Goal: Information Seeking & Learning: Find specific fact

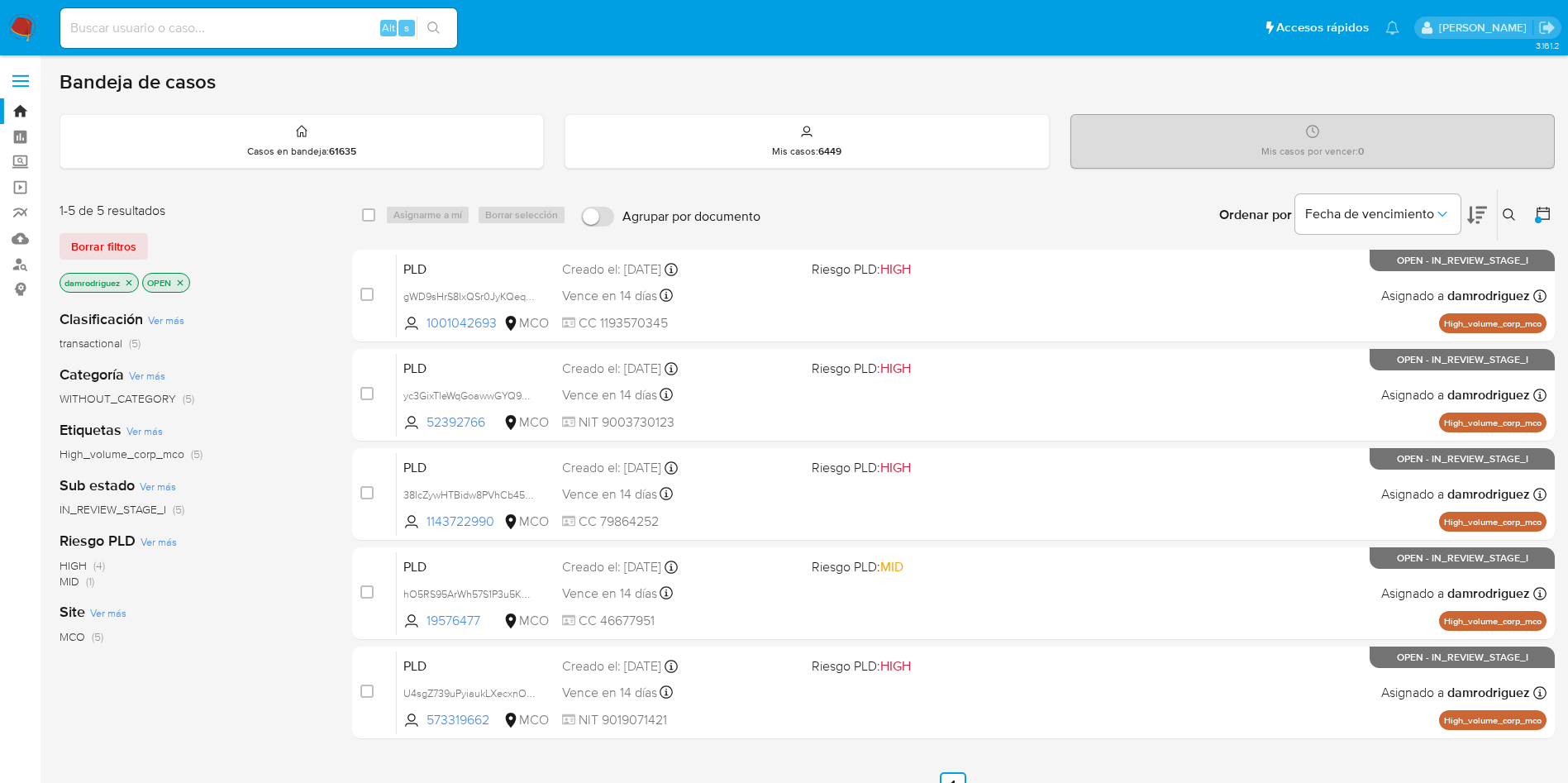
click at [228, 21] on input at bounding box center [259, 29] width 397 height 22
paste input "2539821588"
click at [318, 27] on input "2539821588" at bounding box center [259, 29] width 397 height 22
paste input "2539821588"
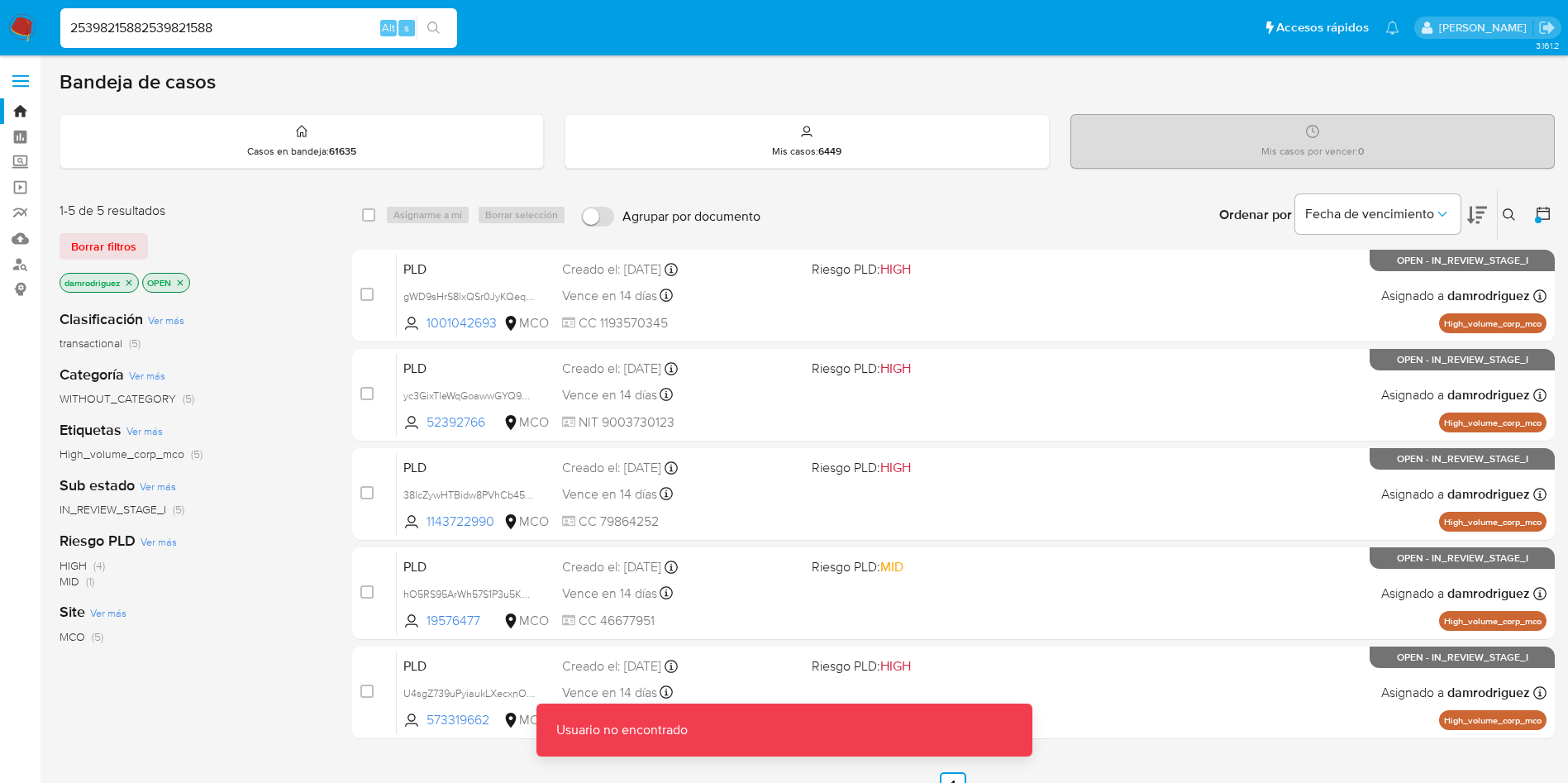
click at [222, 19] on input "25398215882539821588" at bounding box center [259, 29] width 397 height 22
paste input
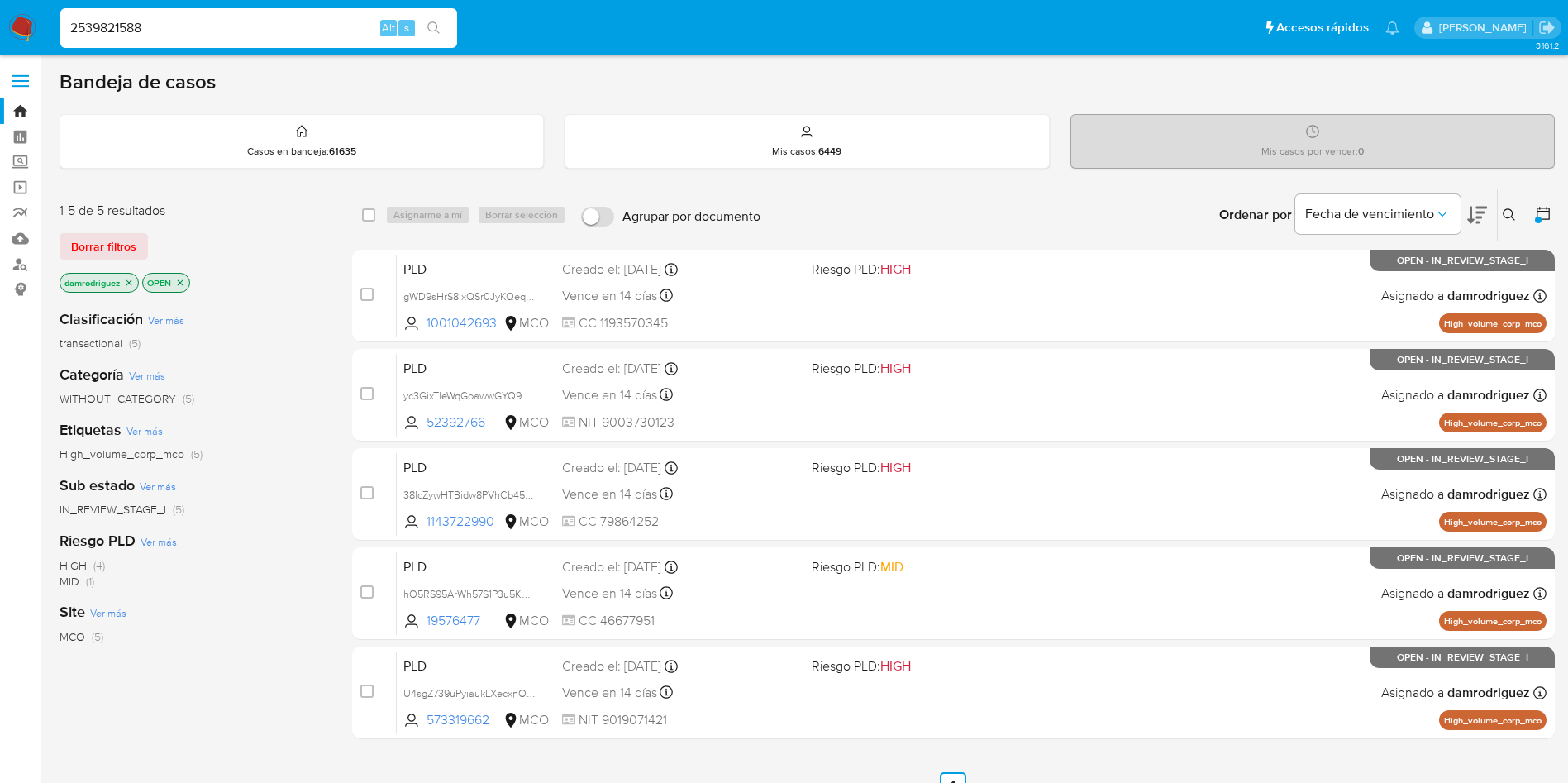
type input "2539821588"
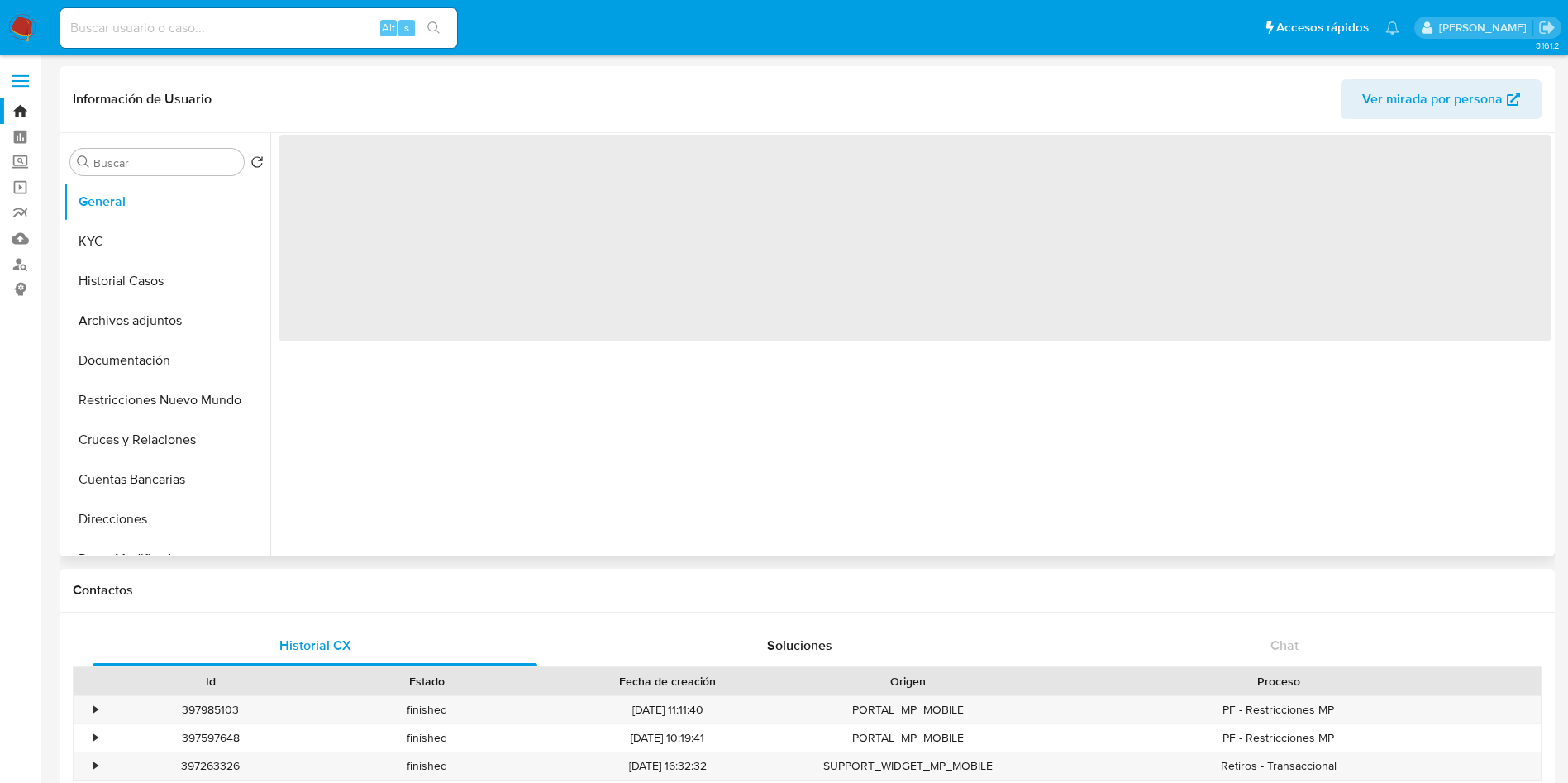
select select "10"
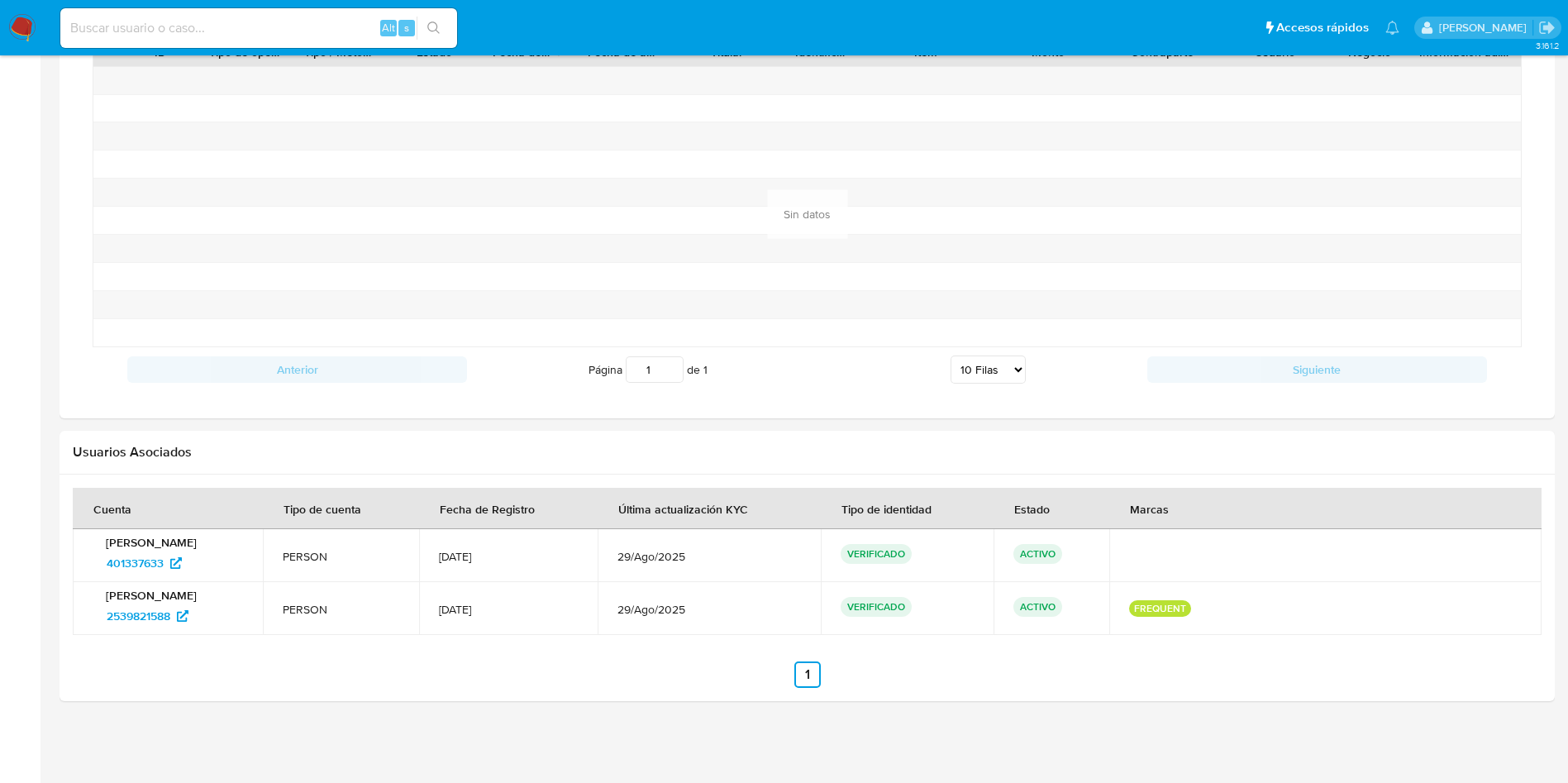
scroll to position [589, 0]
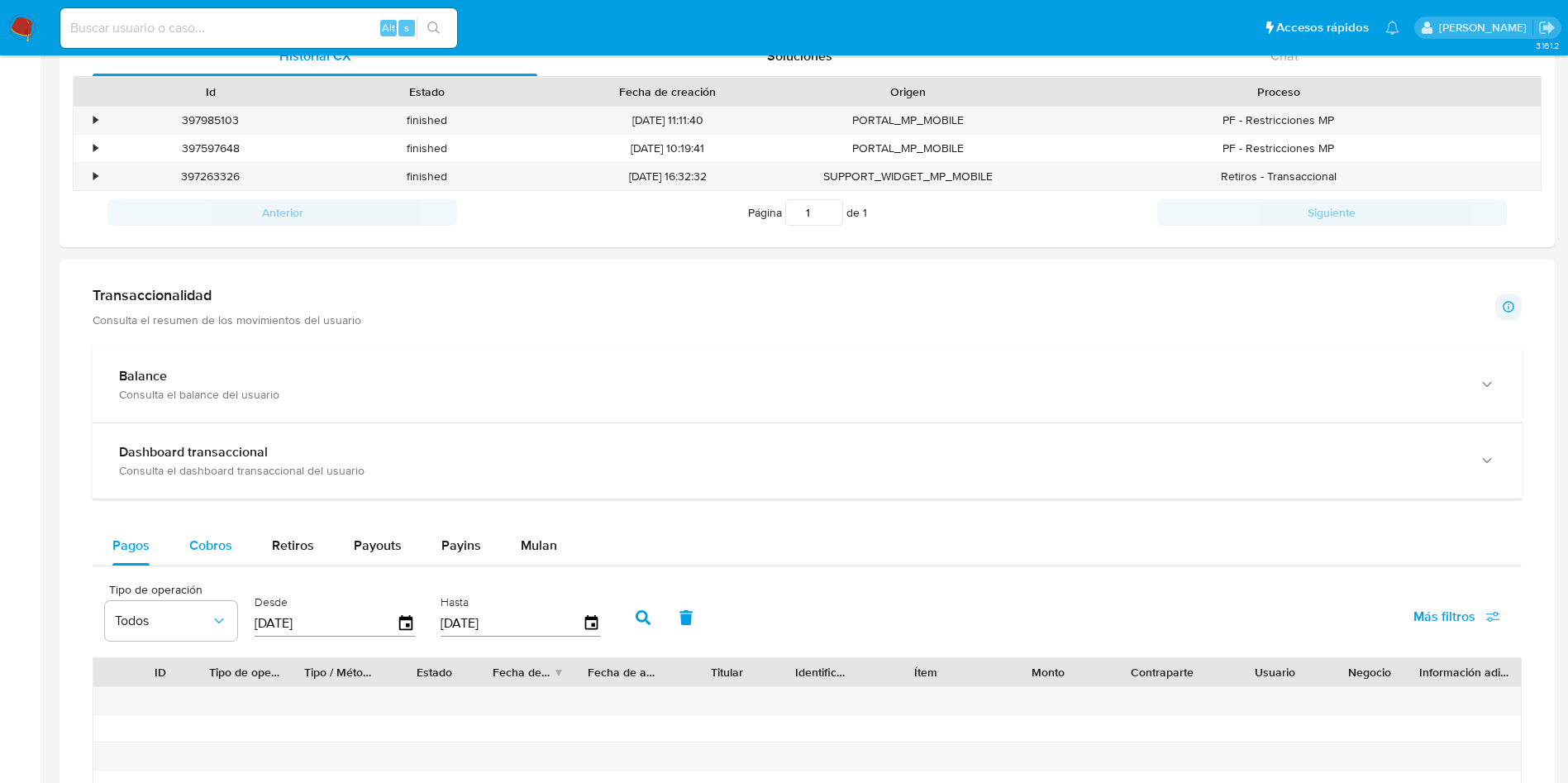
click at [205, 553] on span "Cobros" at bounding box center [211, 544] width 43 height 19
select select "10"
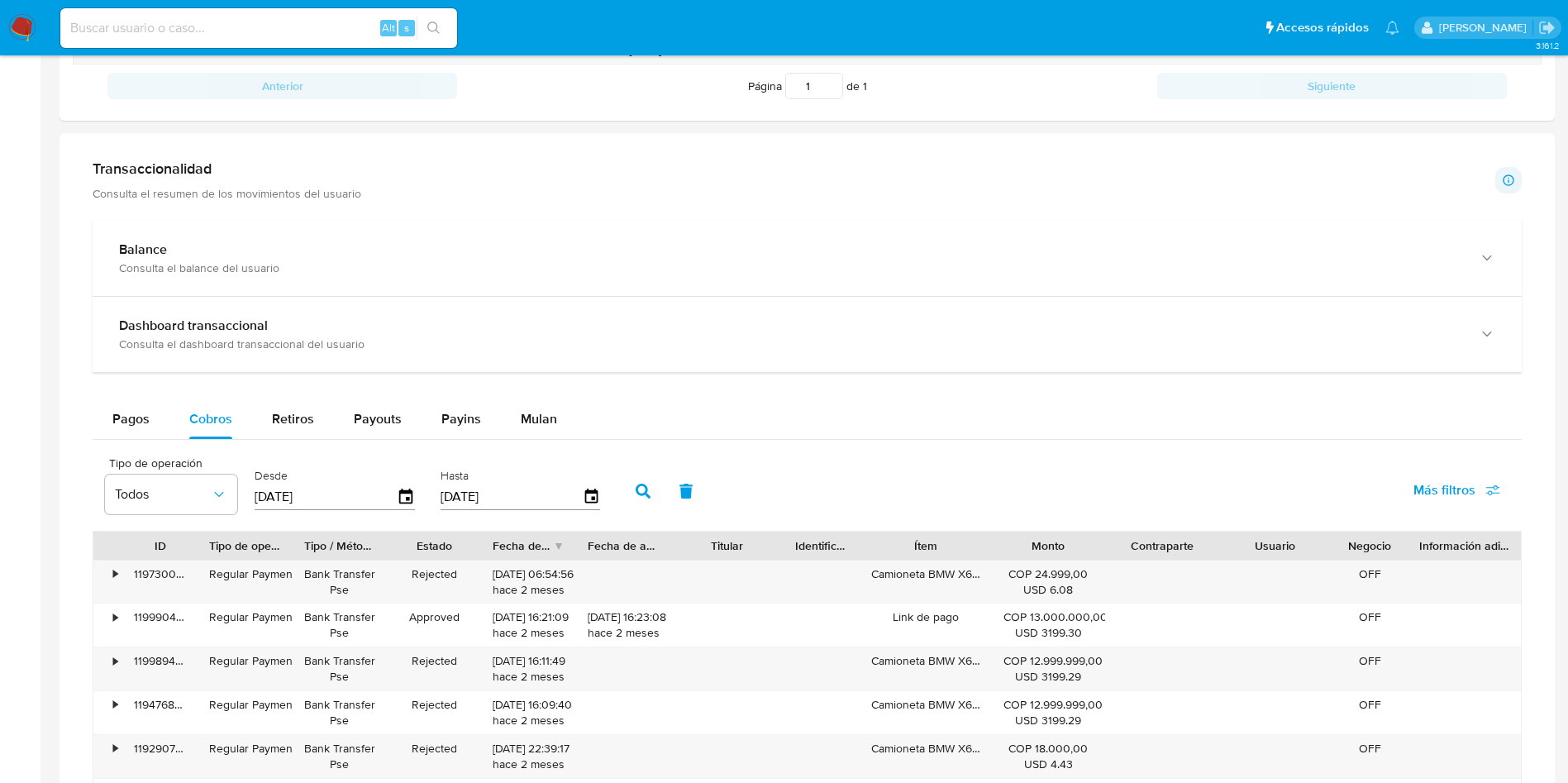
scroll to position [962, 0]
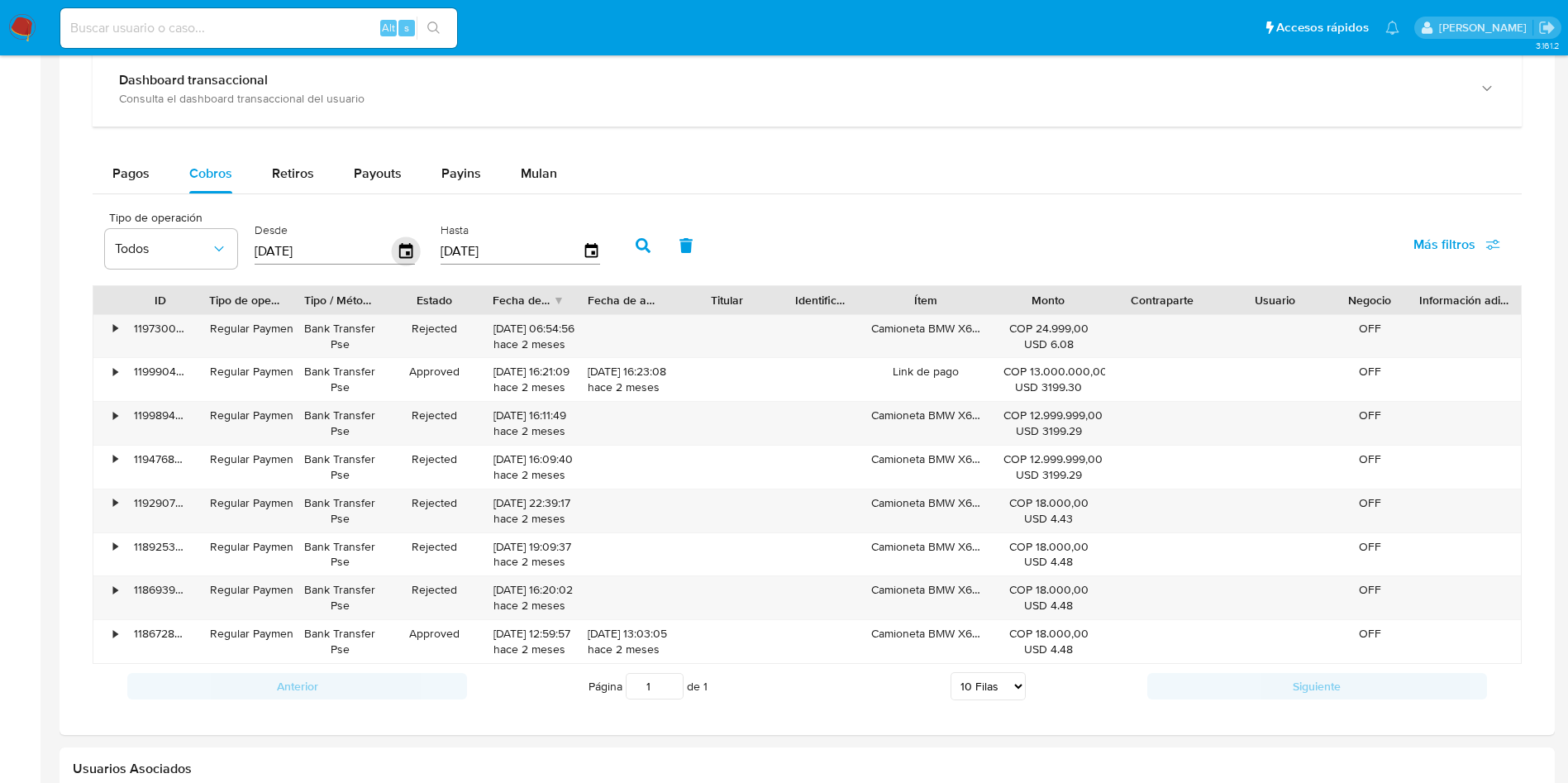
click at [408, 245] on icon "button" at bounding box center [405, 250] width 13 height 15
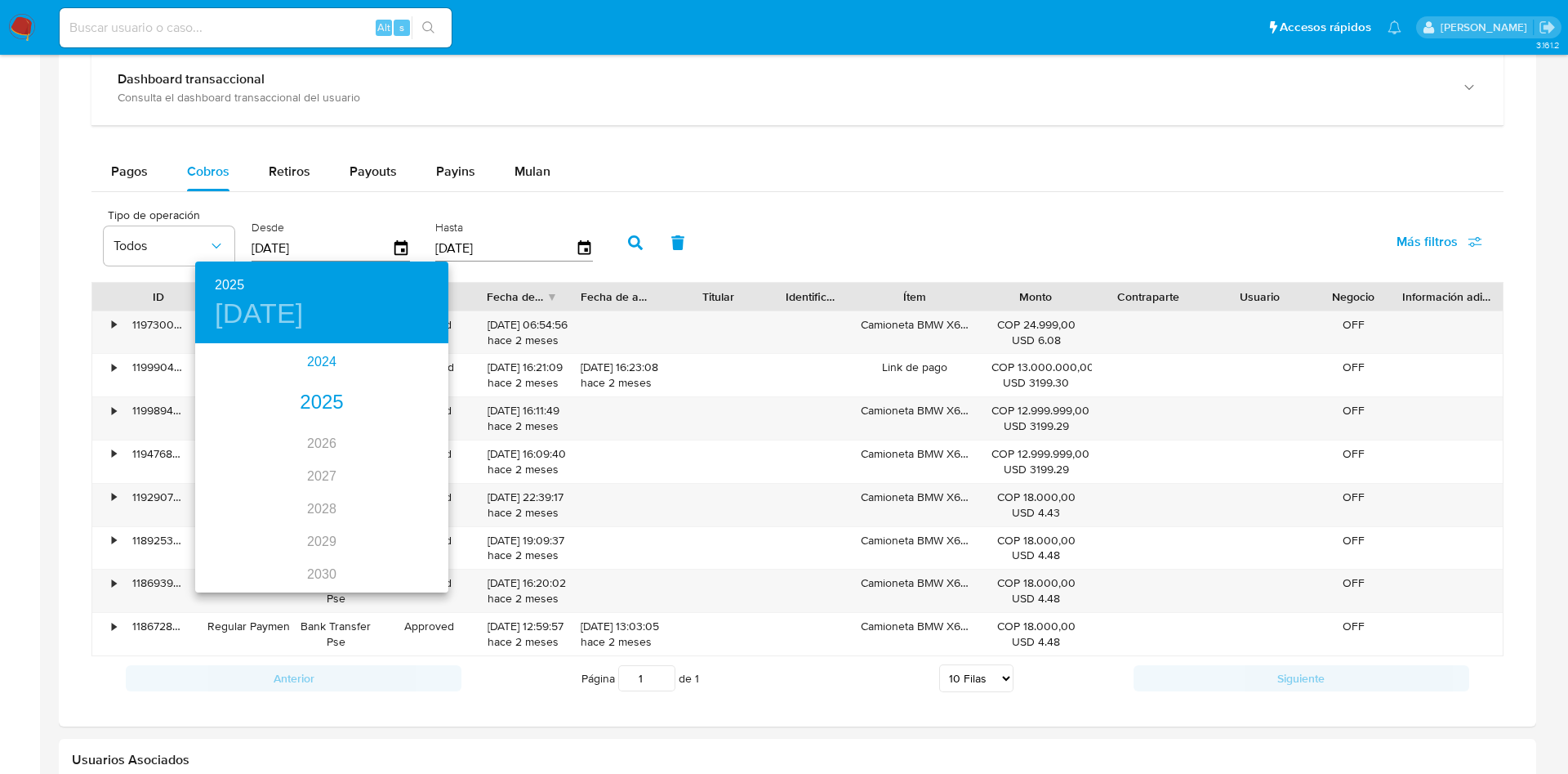
click at [328, 350] on div "2024" at bounding box center [322, 361] width 254 height 32
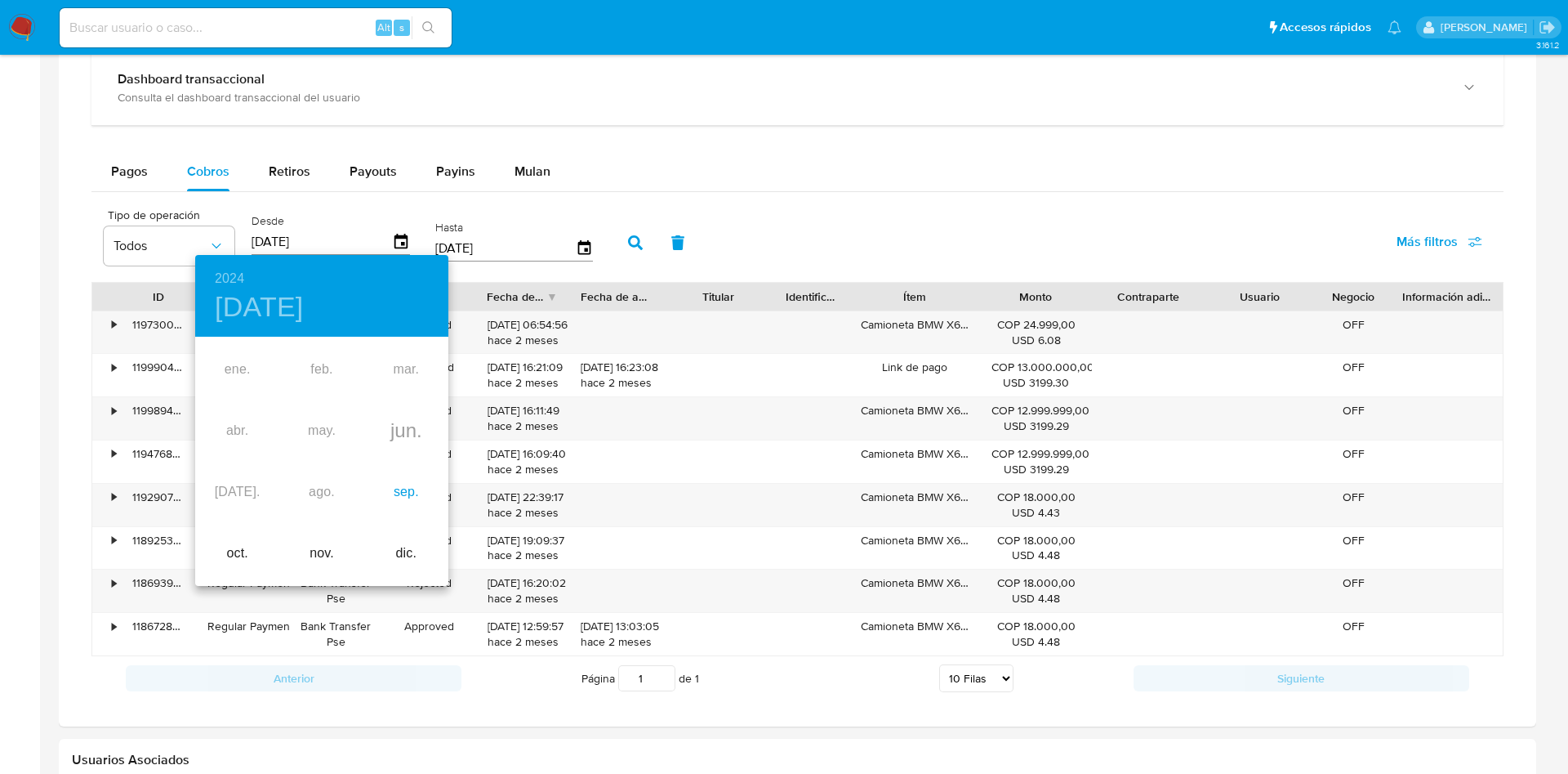
click at [402, 487] on div "sep." at bounding box center [406, 492] width 84 height 61
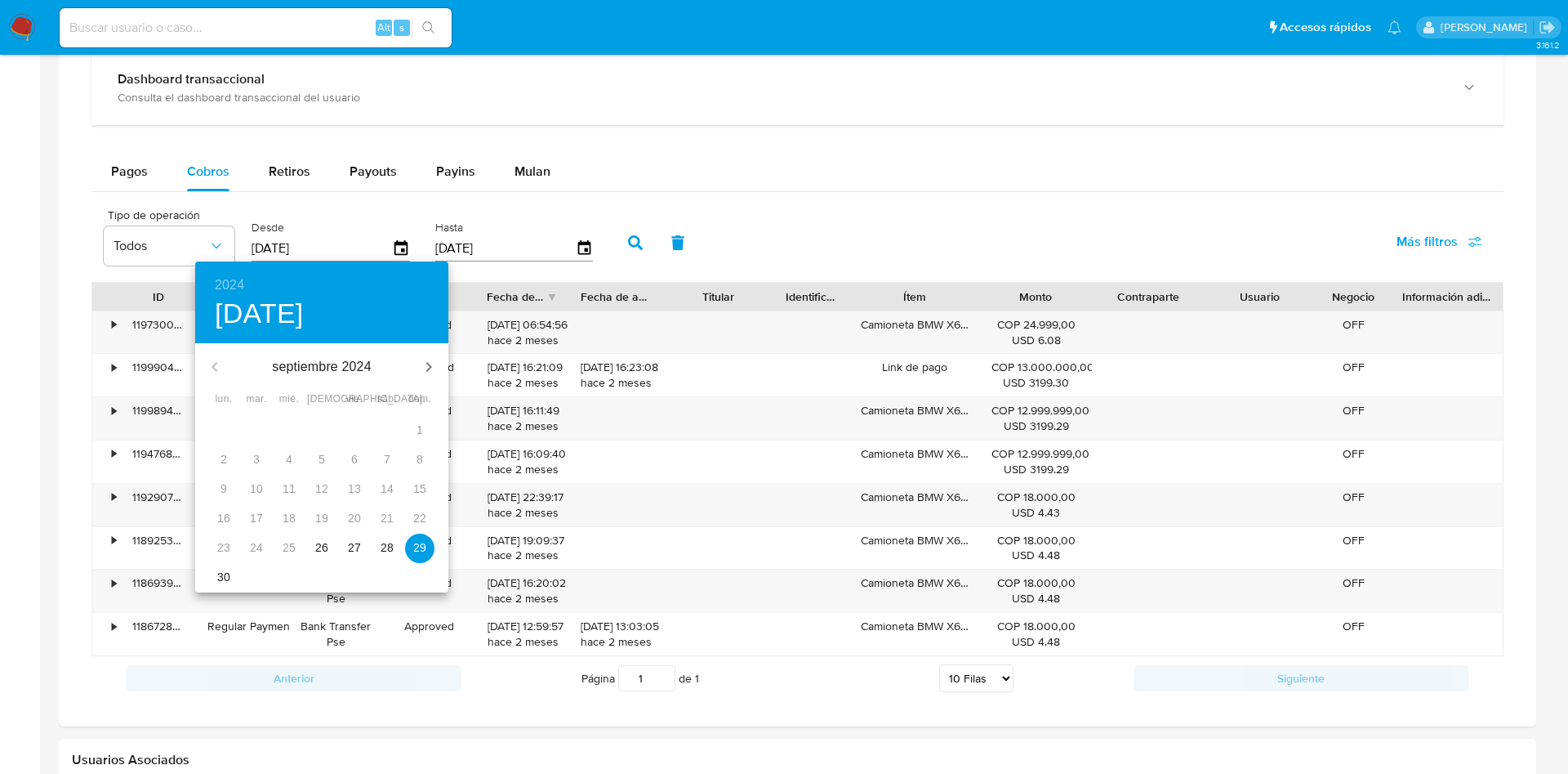
click at [375, 545] on span "28" at bounding box center [387, 548] width 29 height 17
type input "[DATE]"
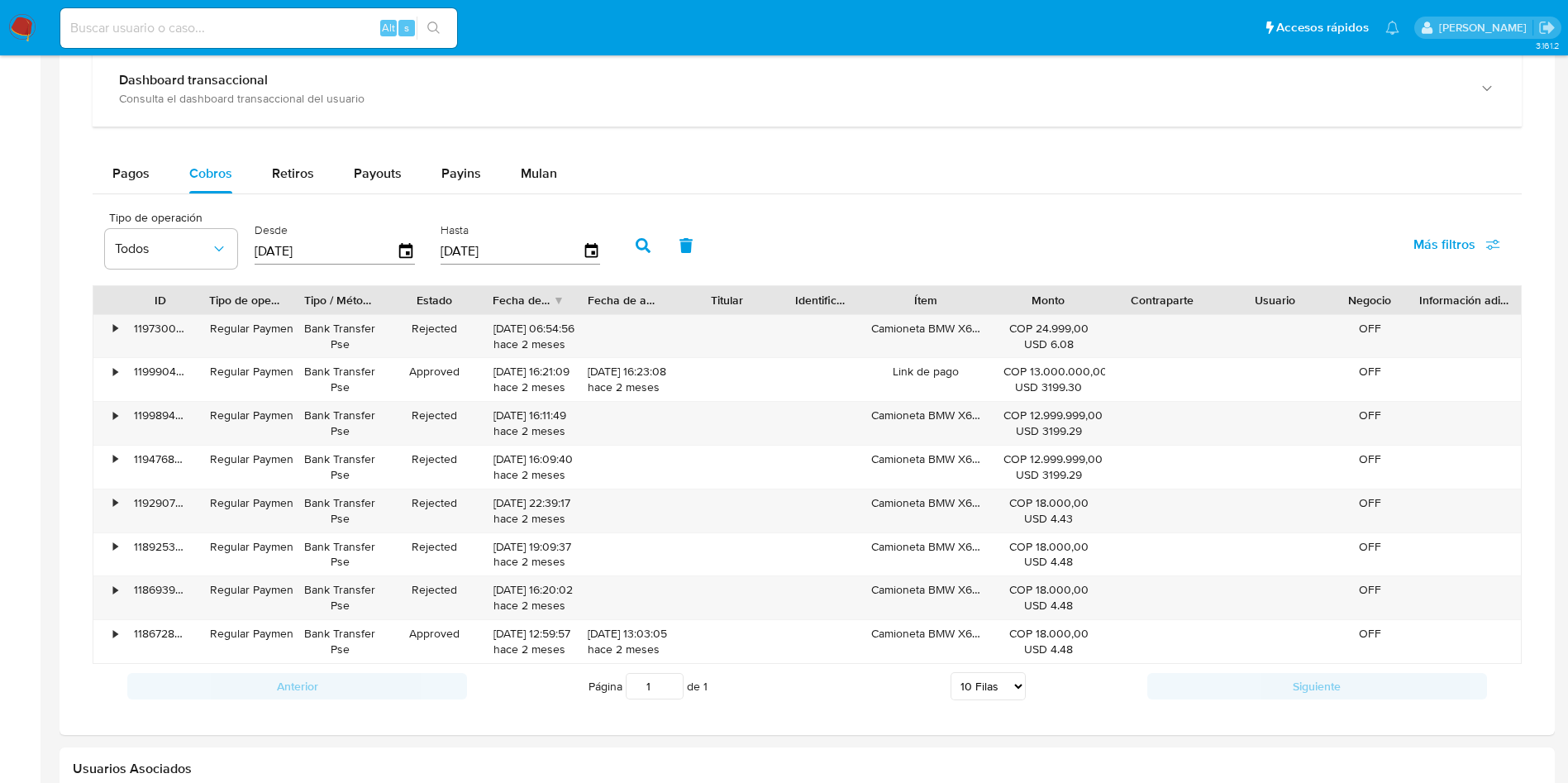
click at [637, 254] on button "button" at bounding box center [644, 246] width 43 height 39
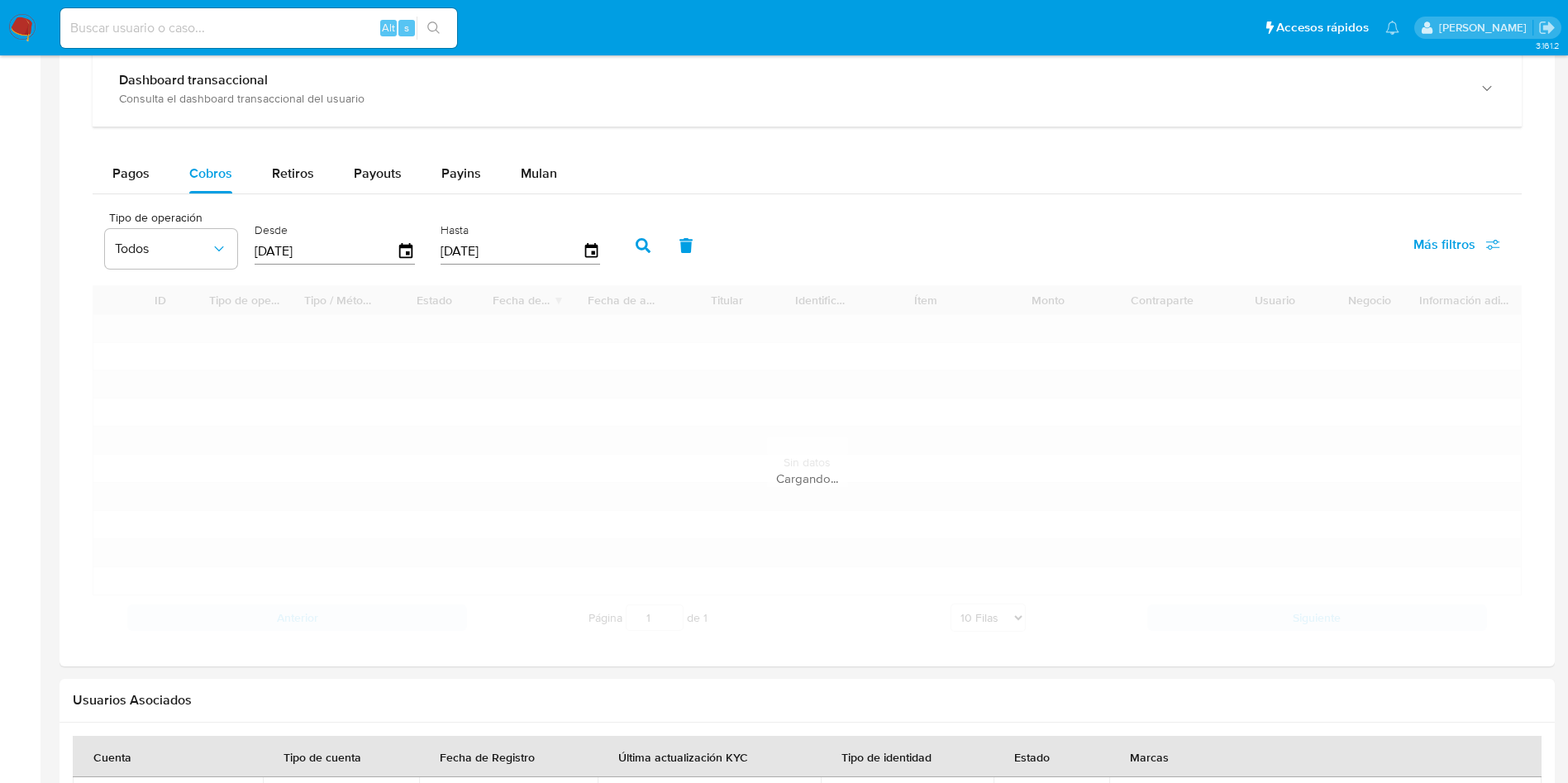
click at [889, 212] on div "Tipo de operación Todos Desde [DATE] Hasta [DATE] Más filtros" at bounding box center [807, 244] width 1429 height 83
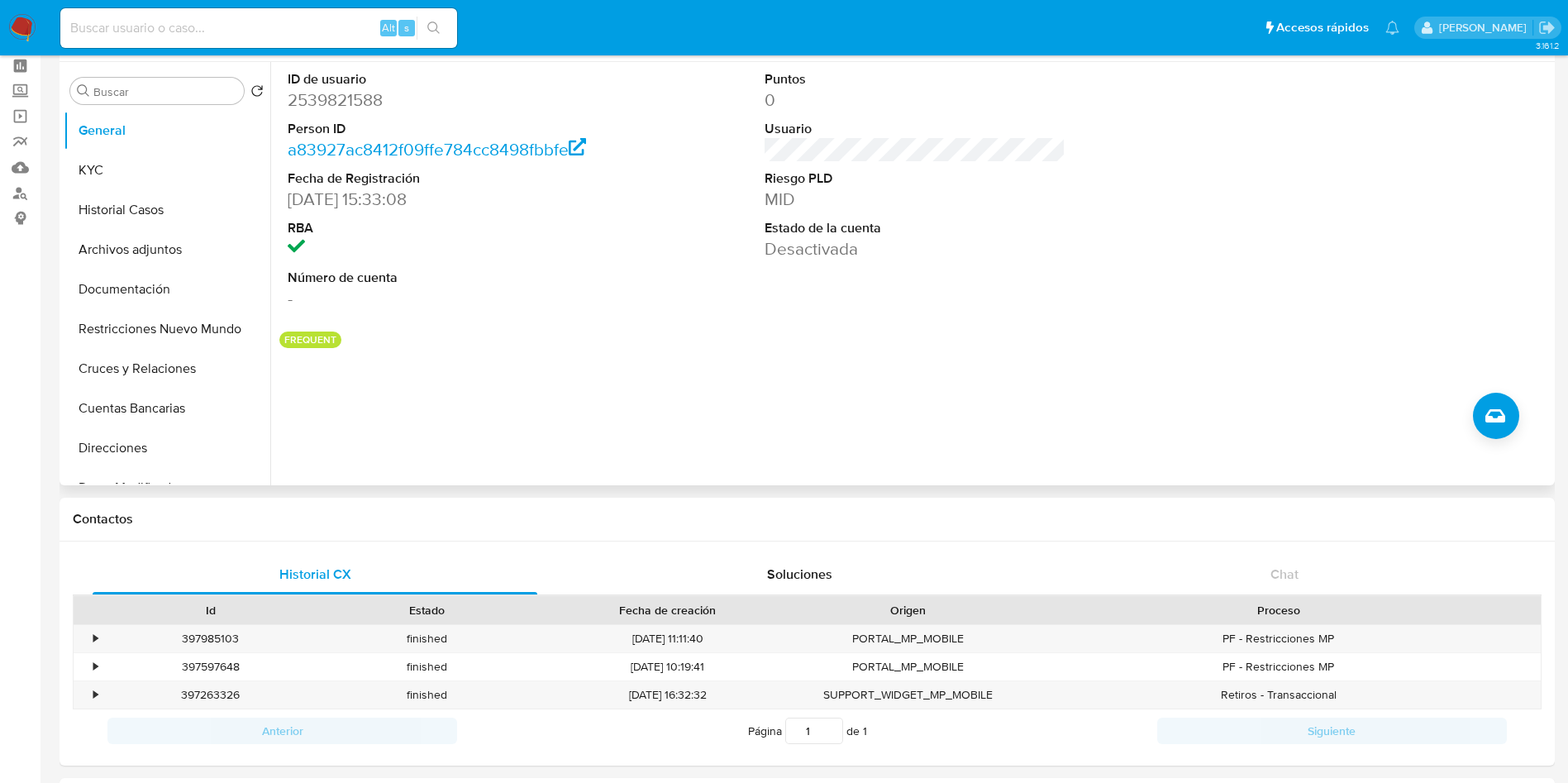
scroll to position [0, 0]
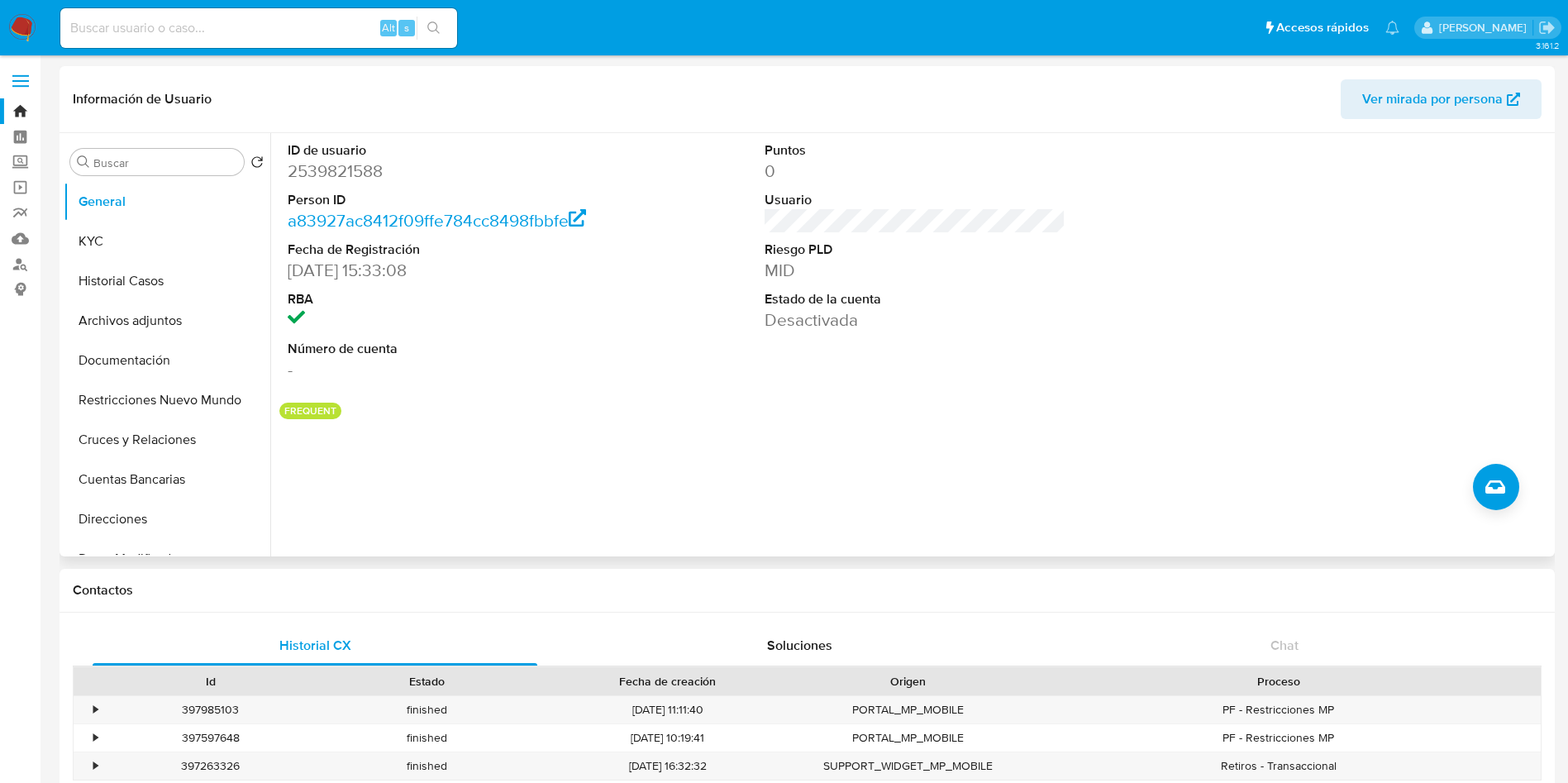
click at [695, 336] on div "ID de usuario 2539821588 Person ID a83927ac8412f09ffe784cc8498fbbfe Fecha de Re…" at bounding box center [915, 262] width 1272 height 257
click at [21, 19] on img at bounding box center [22, 28] width 28 height 28
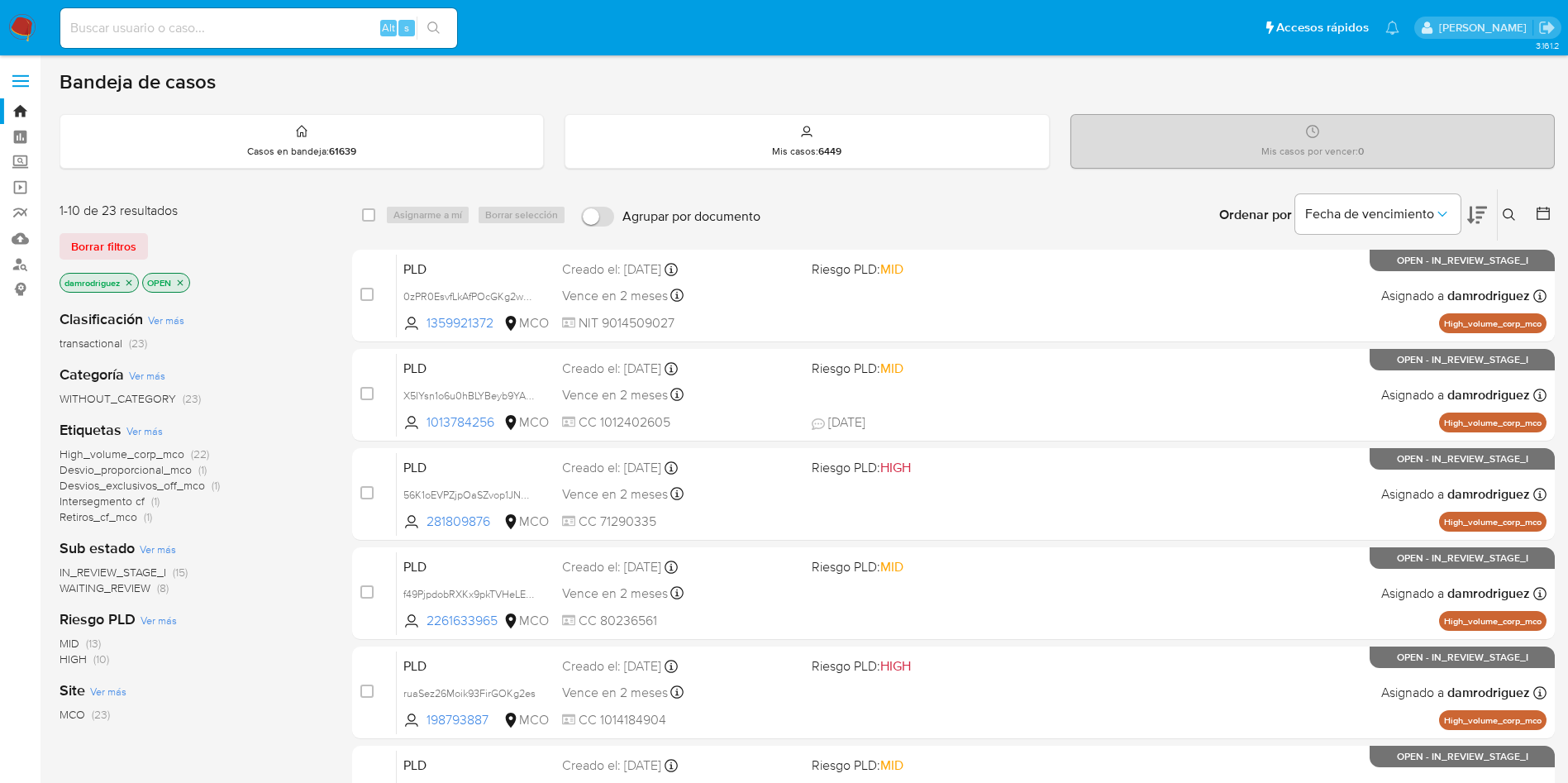
click at [1537, 214] on icon at bounding box center [1542, 212] width 13 height 13
click at [1545, 214] on icon at bounding box center [1543, 213] width 17 height 17
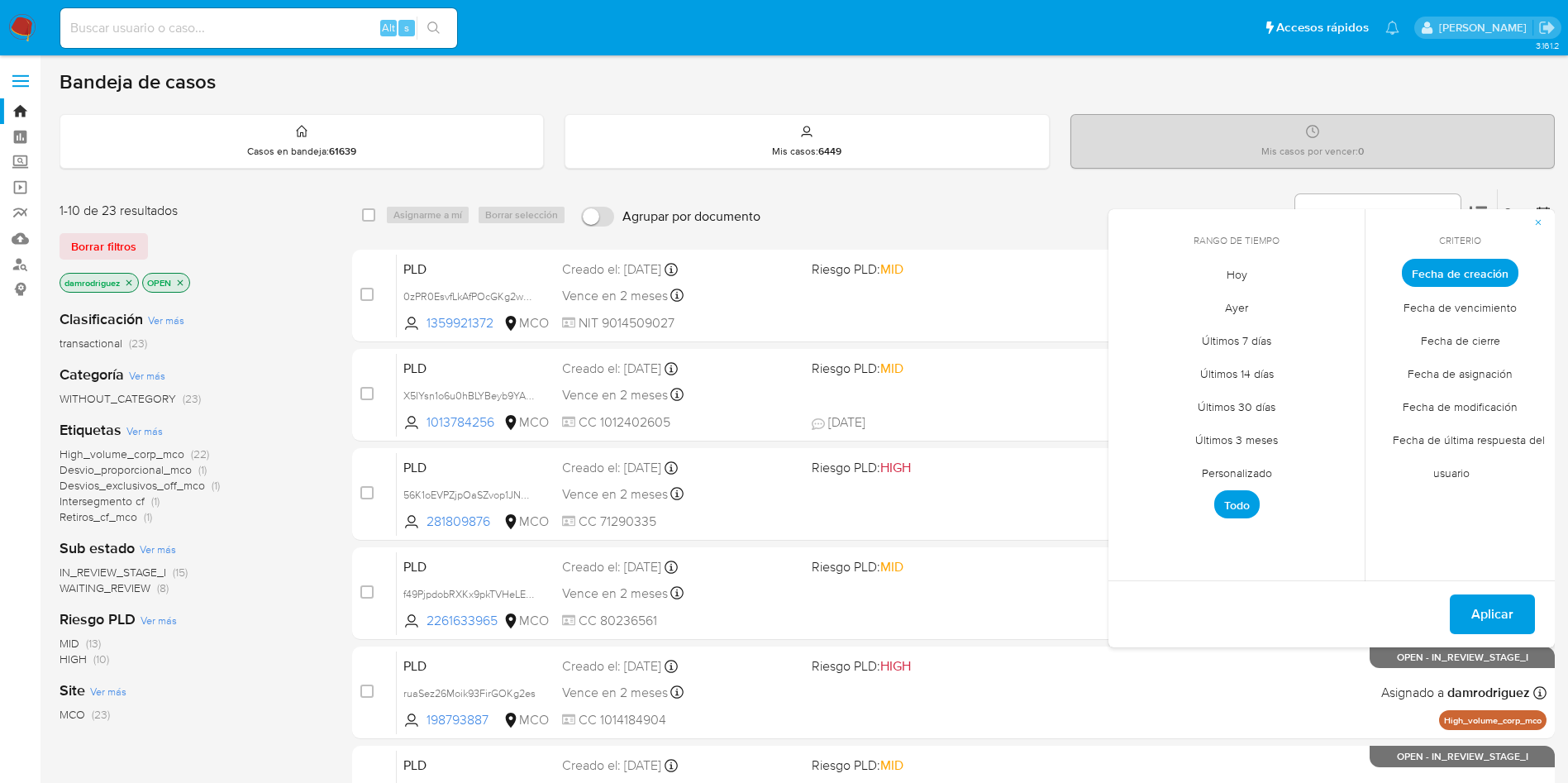
click at [1240, 469] on span "Personalizado" at bounding box center [1237, 472] width 105 height 34
click at [1133, 300] on icon "Mes anterior" at bounding box center [1134, 303] width 20 height 20
click at [1236, 402] on button "10" at bounding box center [1236, 397] width 27 height 27
click at [1336, 399] on button "13" at bounding box center [1335, 397] width 27 height 27
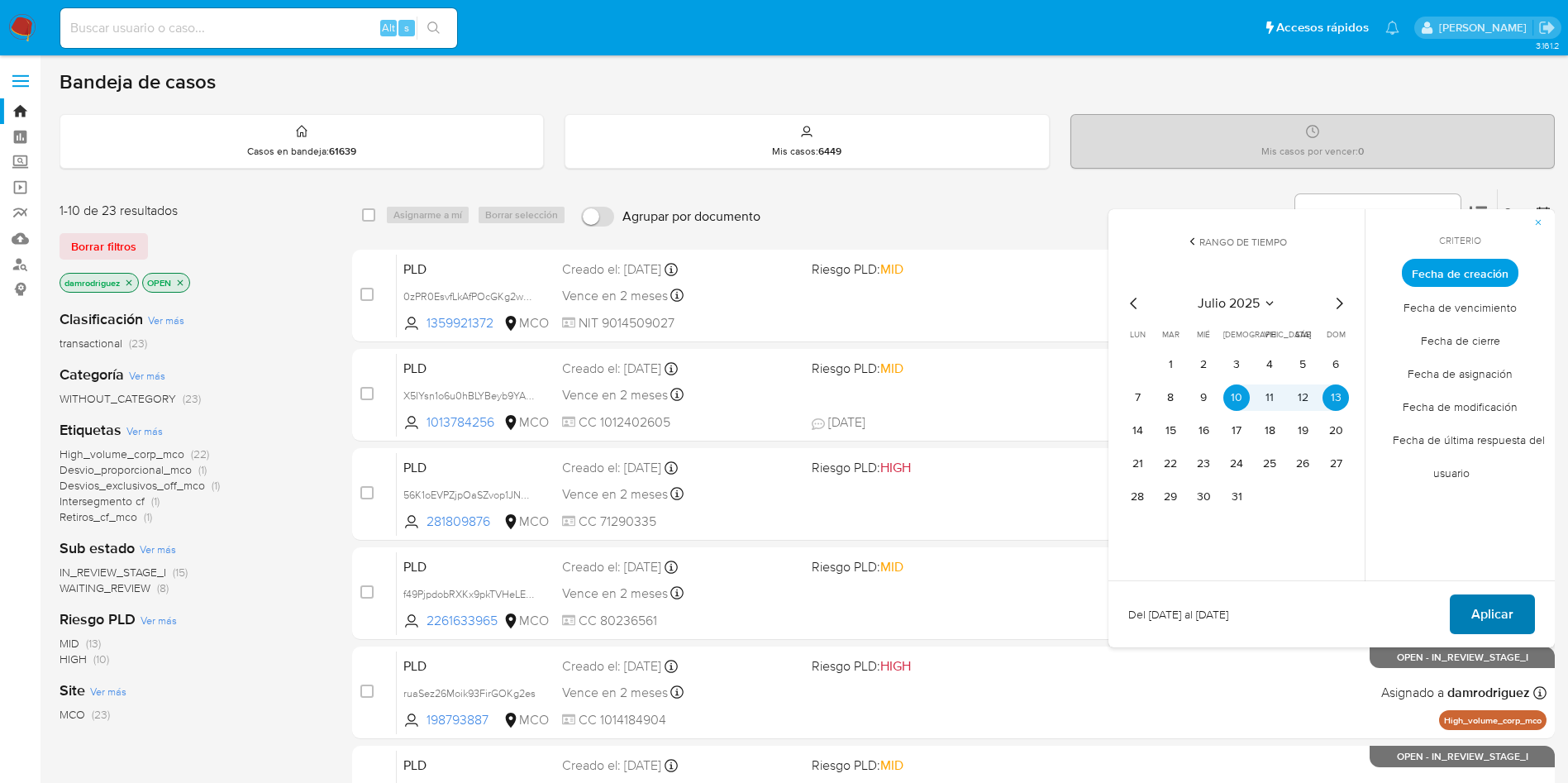
click at [1491, 619] on span "Aplicar" at bounding box center [1492, 614] width 42 height 37
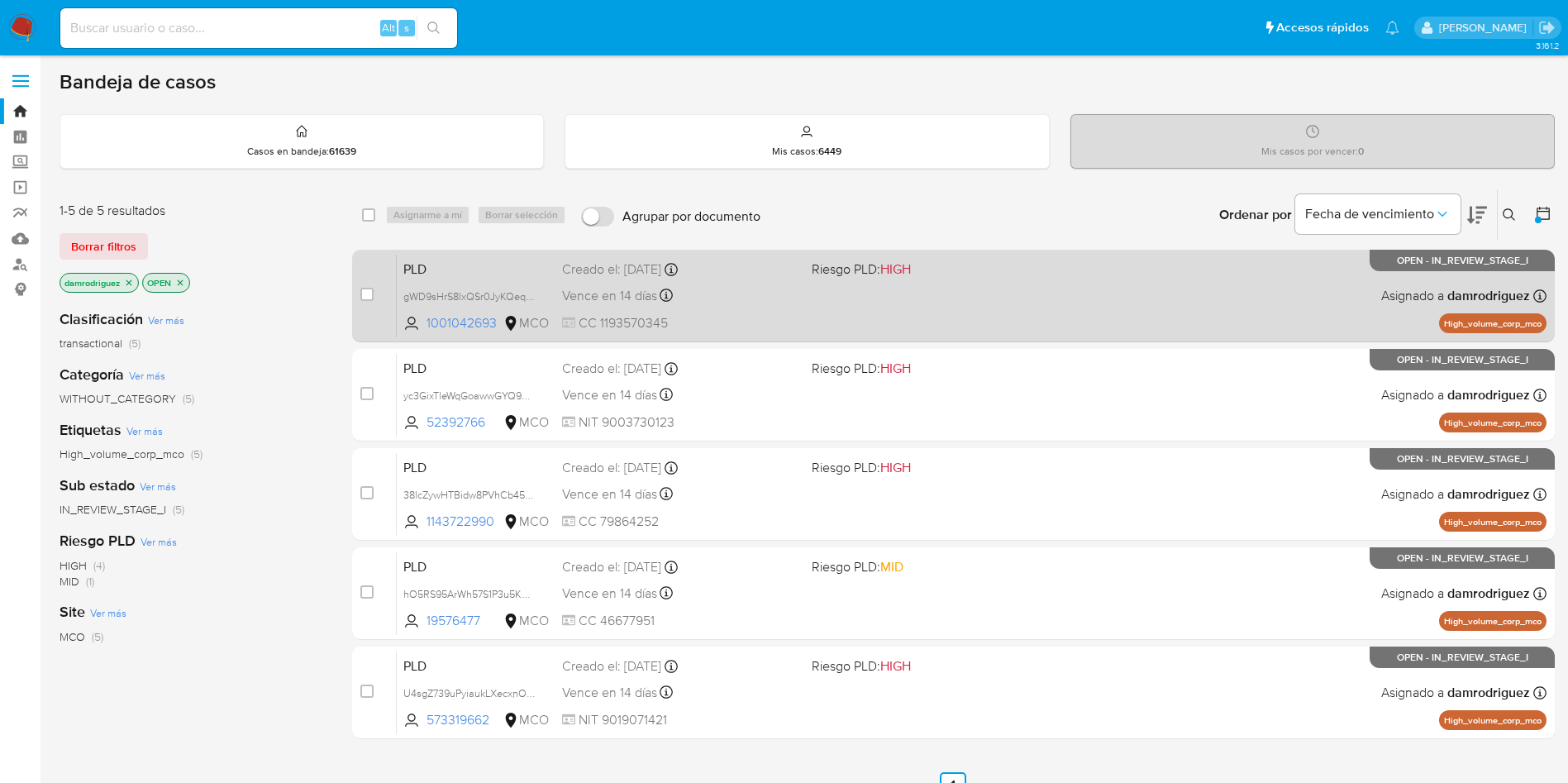
click at [451, 265] on span "PLD" at bounding box center [476, 268] width 145 height 22
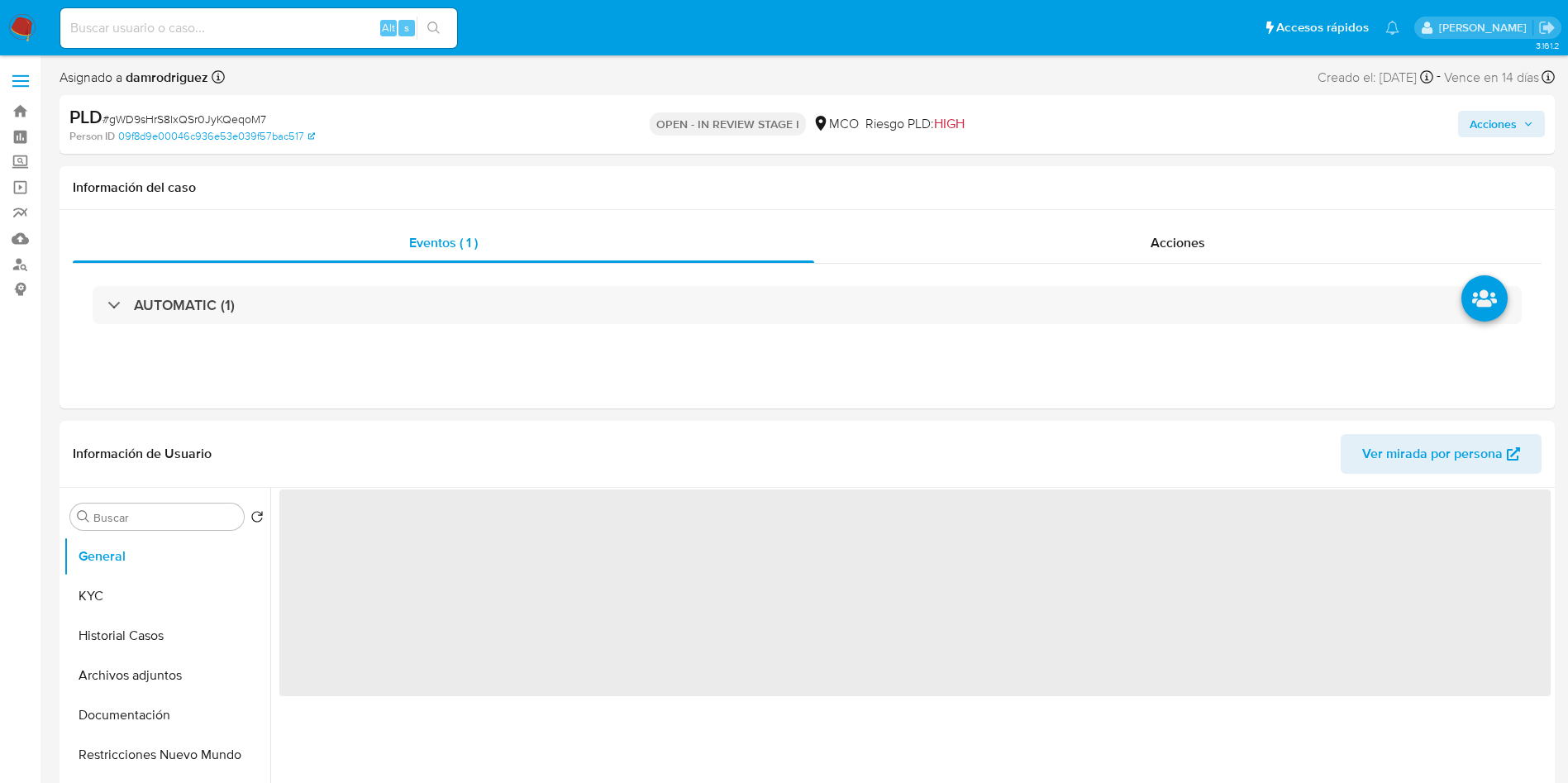
select select "10"
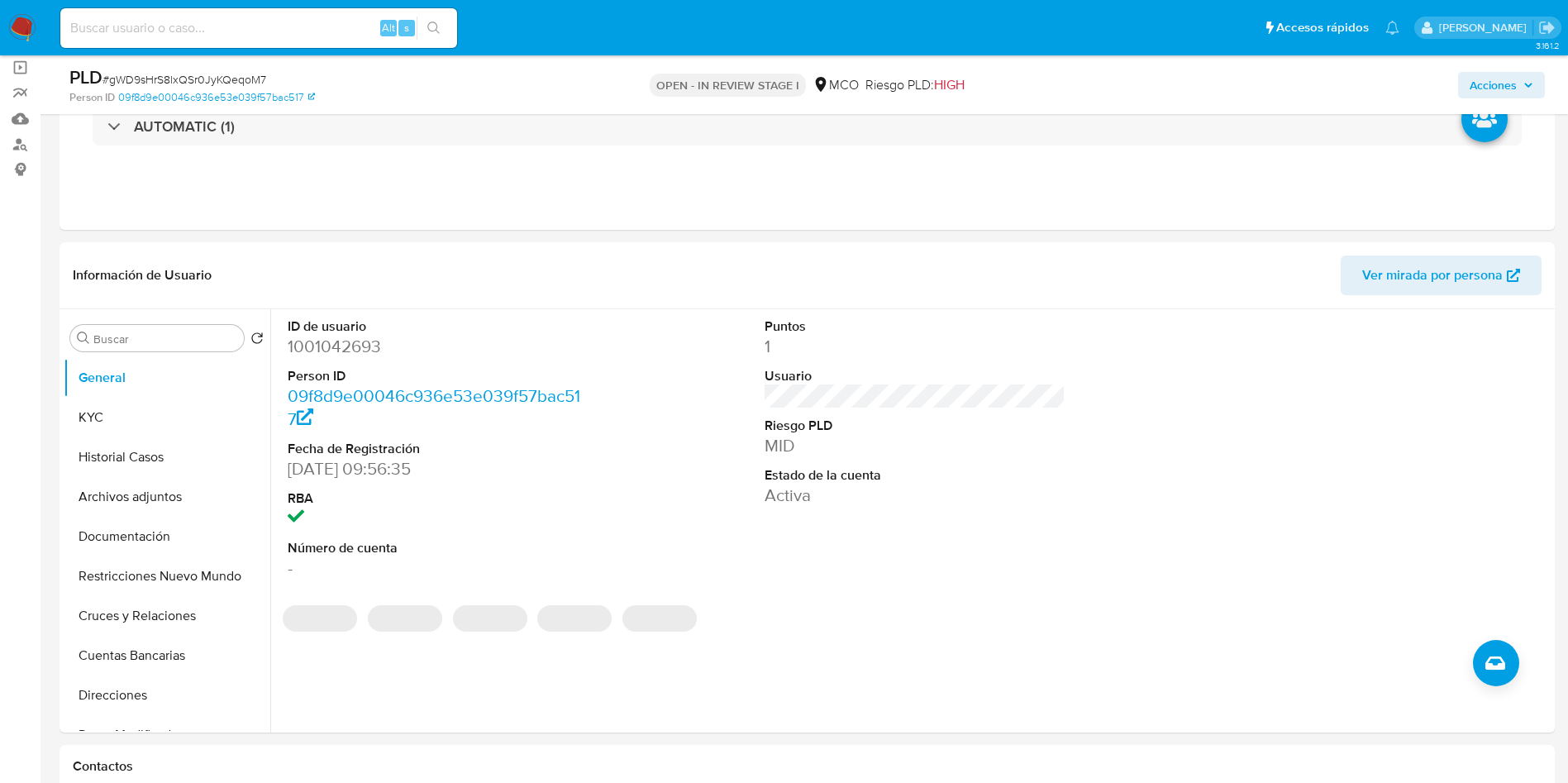
scroll to position [124, 0]
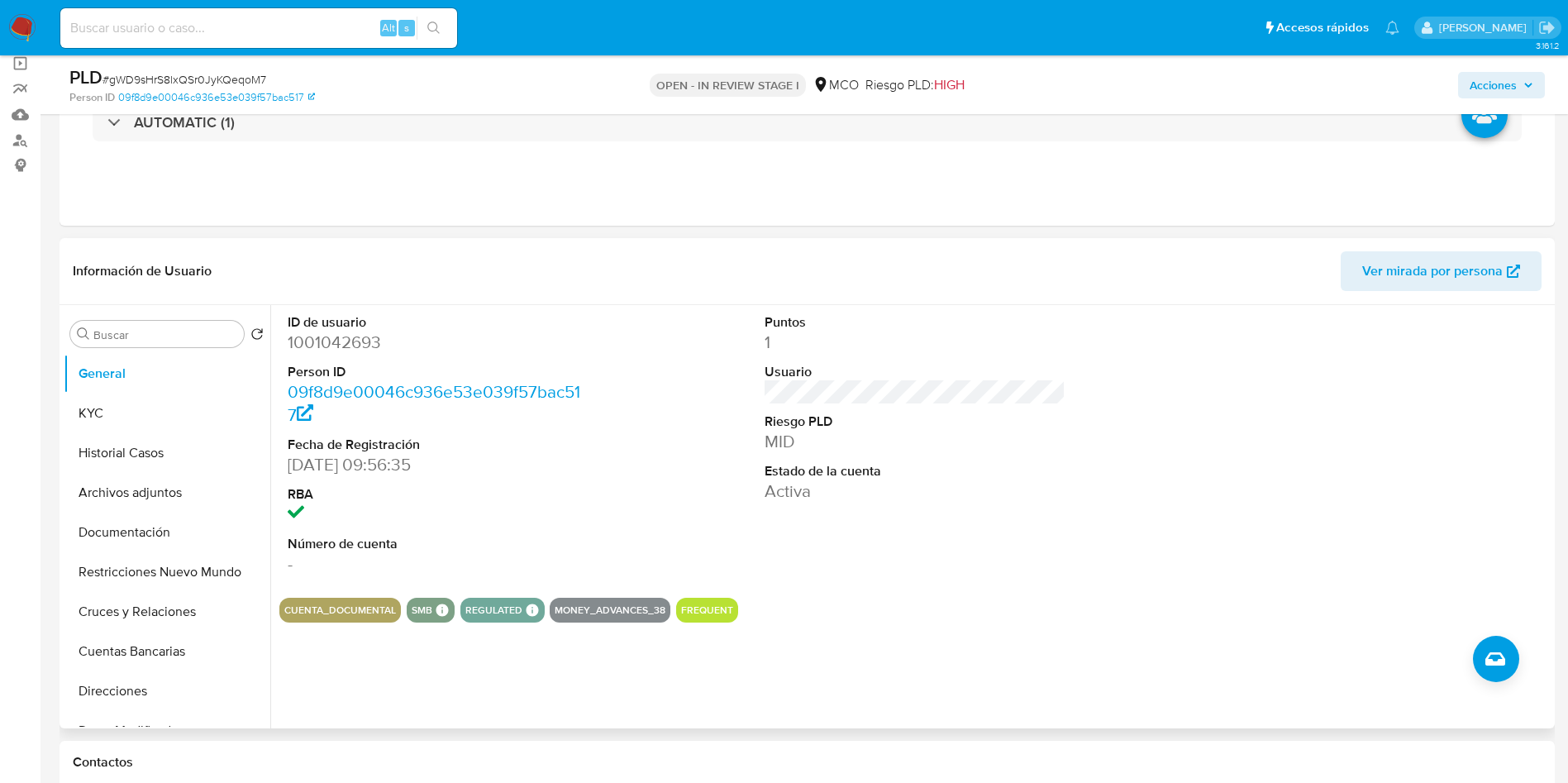
click at [313, 333] on dd "1001042693" at bounding box center [438, 342] width 302 height 23
copy dd "1001042693"
click at [324, 327] on dt "ID de usuario" at bounding box center [438, 322] width 302 height 18
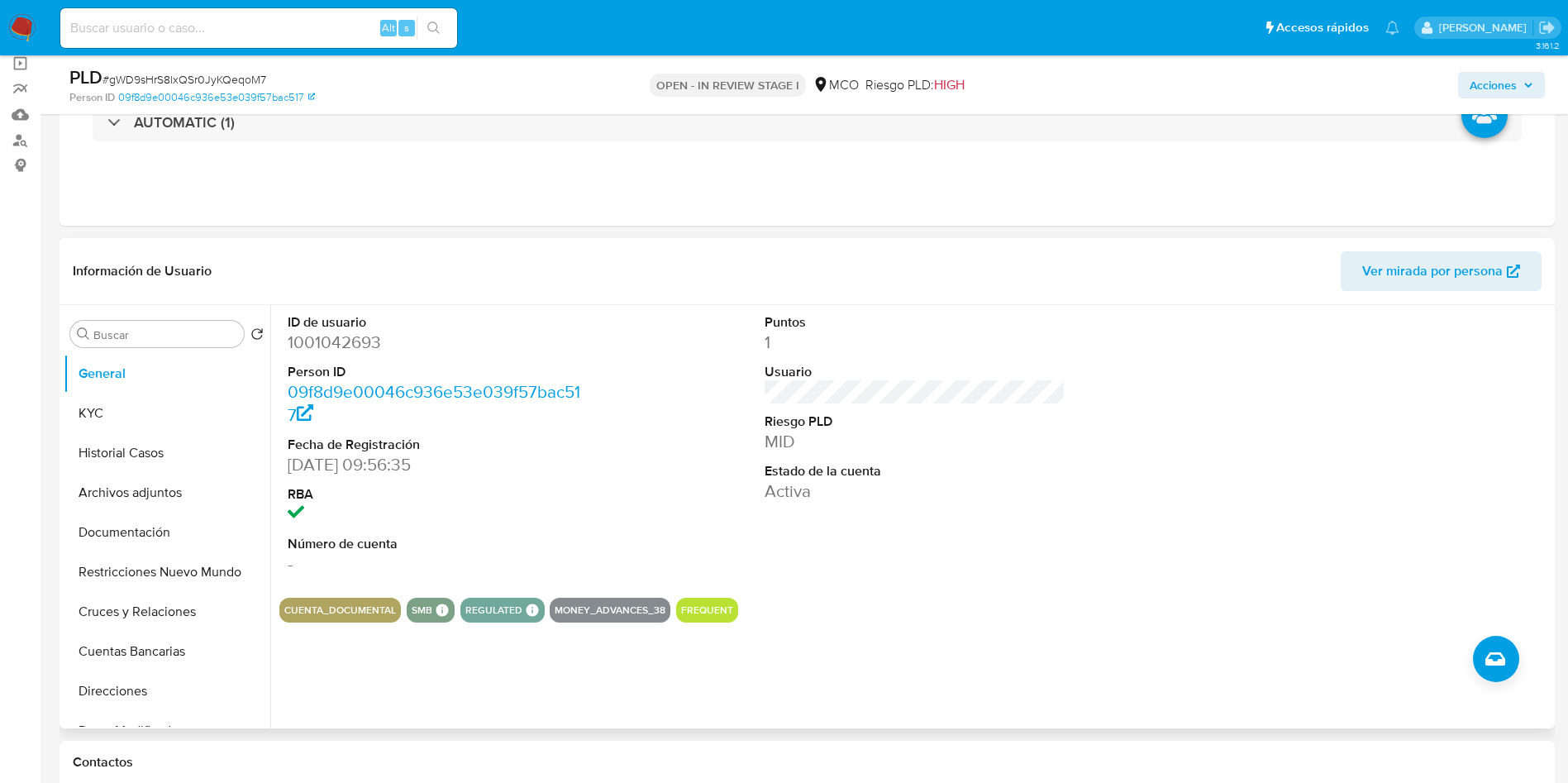
click at [327, 350] on dd "1001042693" at bounding box center [438, 342] width 302 height 23
copy dd "1001042693"
click at [114, 460] on button "Historial Casos" at bounding box center [160, 453] width 194 height 39
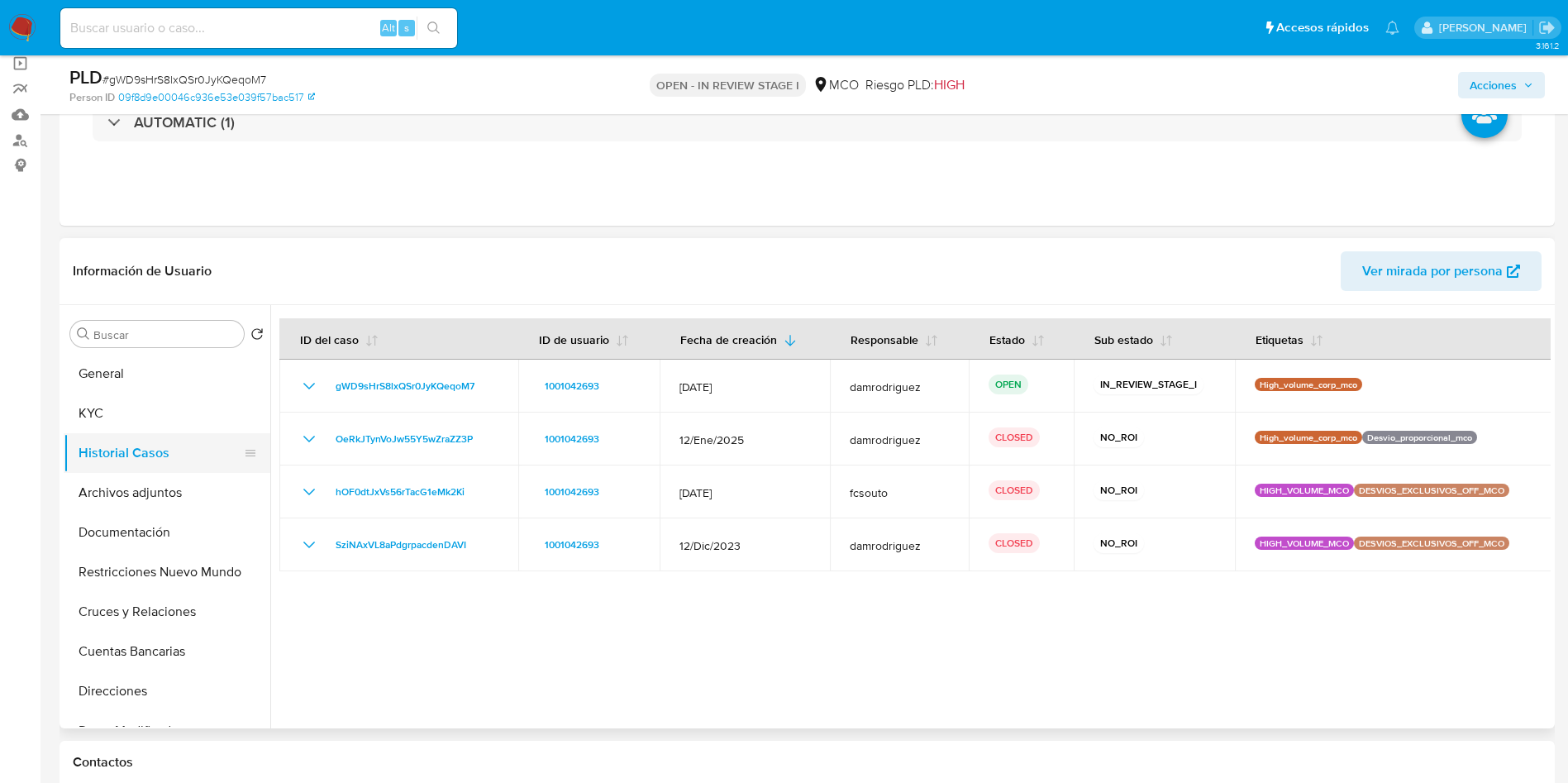
click at [133, 442] on button "Historial Casos" at bounding box center [160, 453] width 194 height 39
click at [129, 420] on button "KYC" at bounding box center [160, 413] width 194 height 39
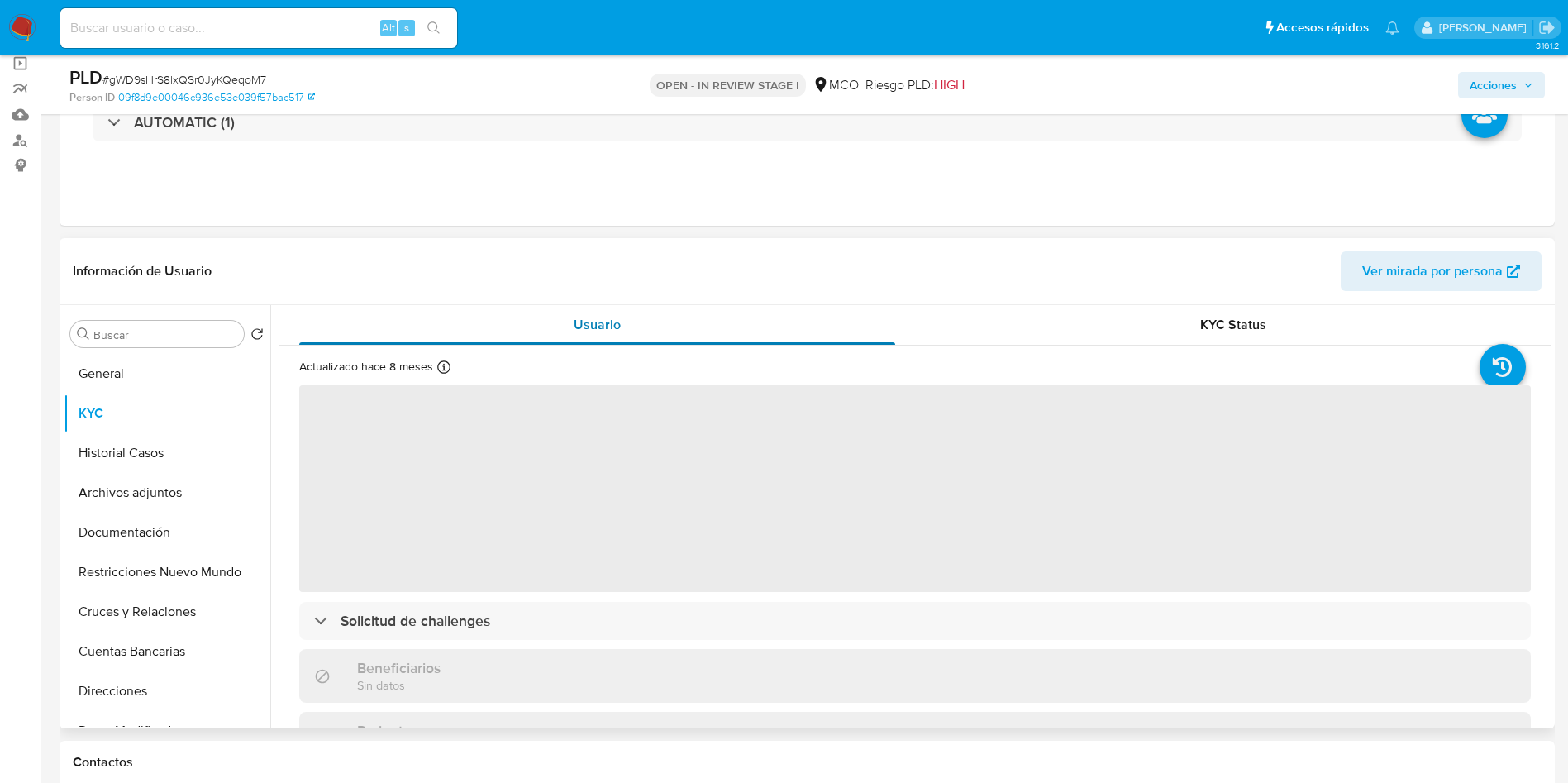
click at [564, 311] on div "Usuario" at bounding box center [597, 325] width 596 height 39
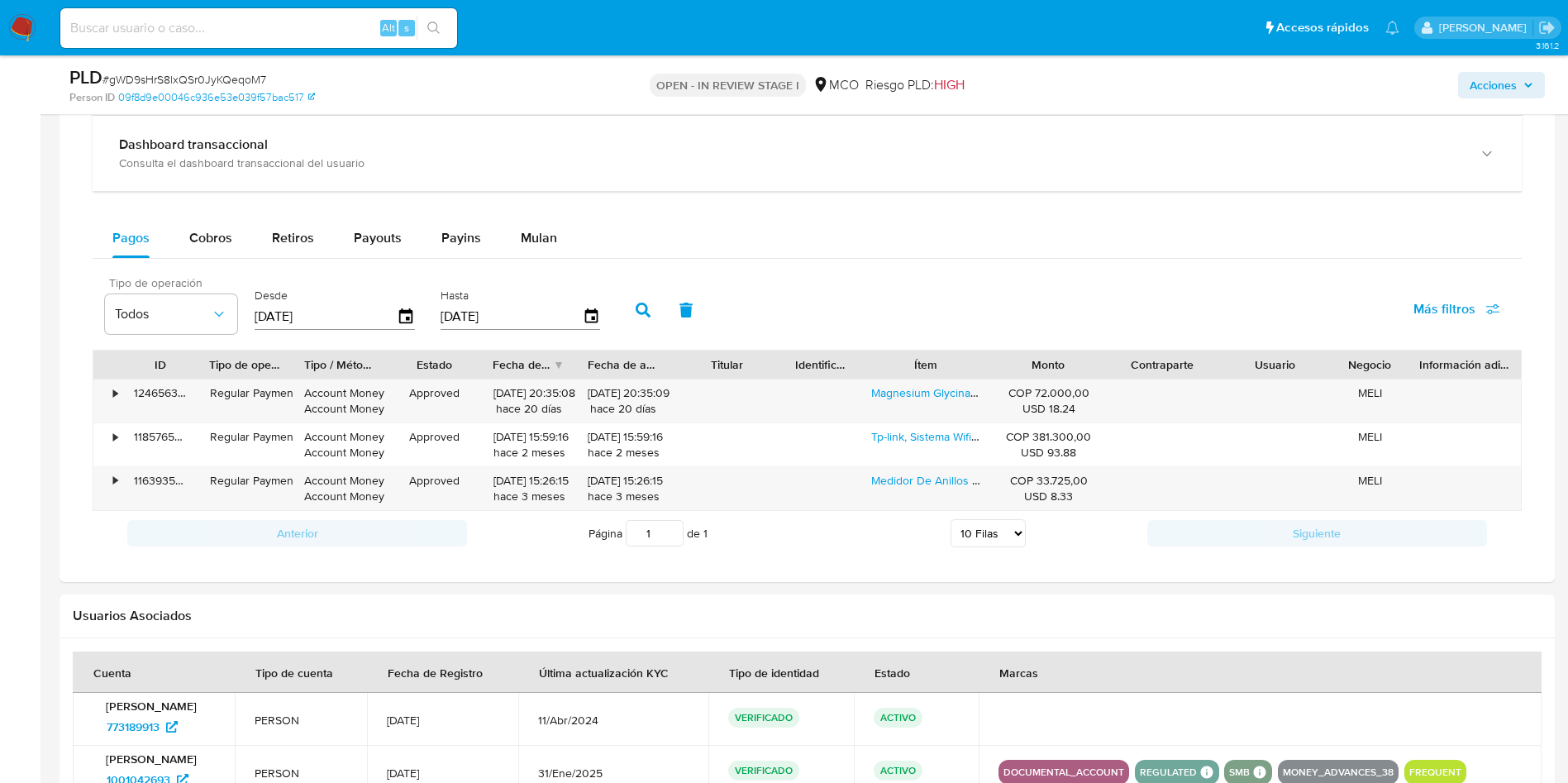
scroll to position [1116, 0]
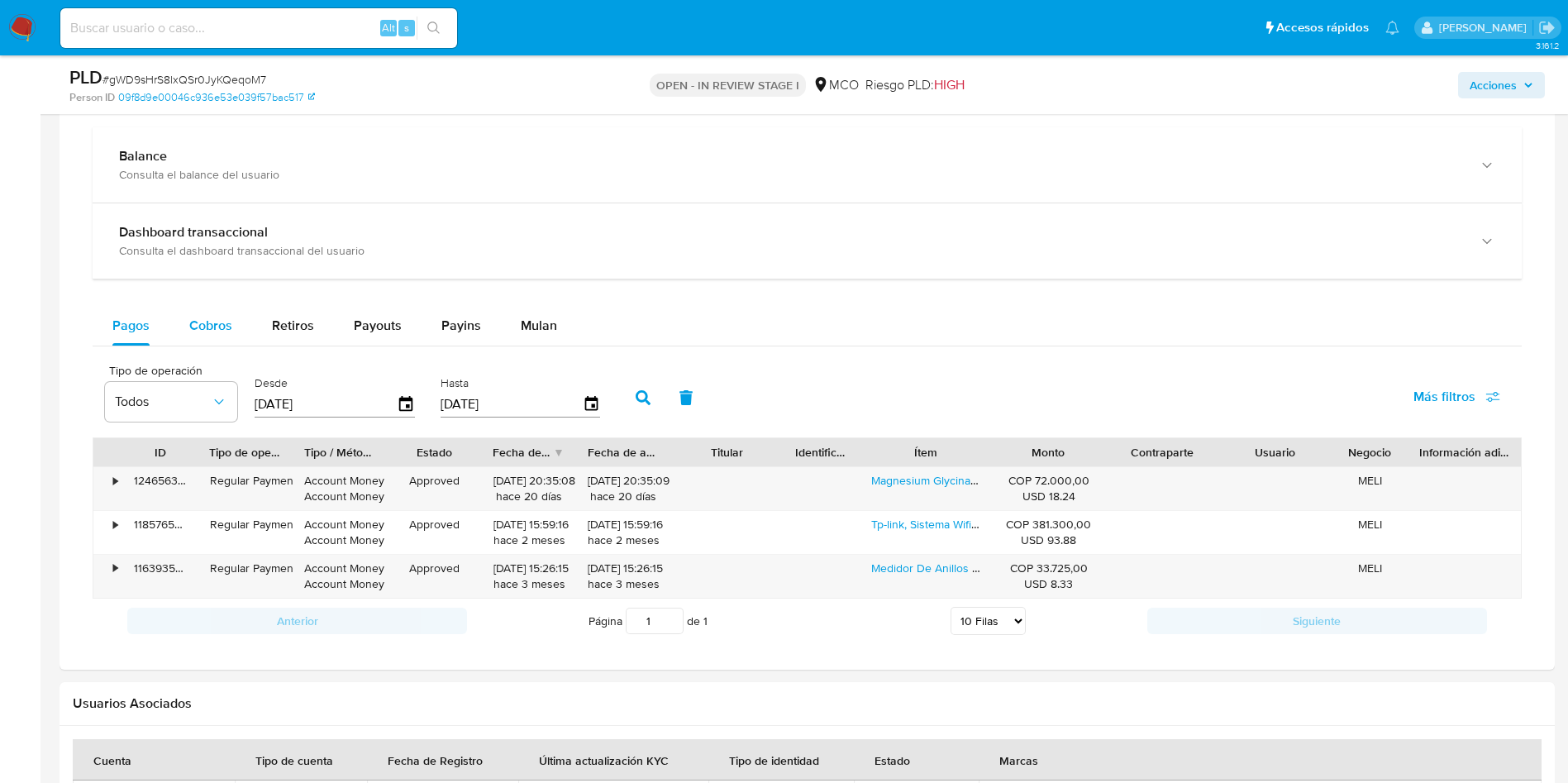
click at [199, 314] on div "Cobros" at bounding box center [211, 326] width 43 height 39
select select "10"
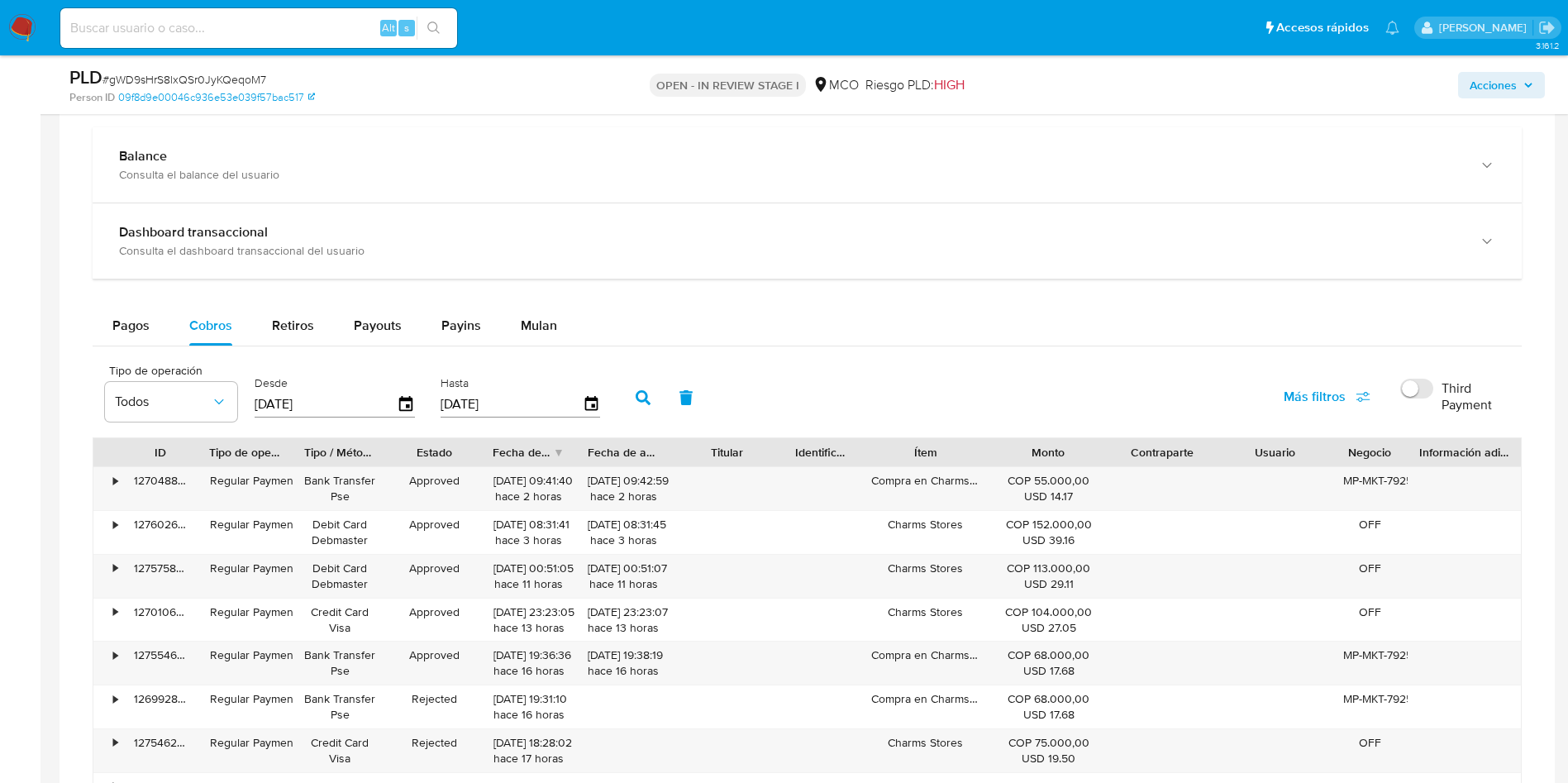
drag, startPoint x: 982, startPoint y: 450, endPoint x: 1257, endPoint y: 459, distance: 275.1
click at [1272, 456] on div "ID Tipo de operación Tipo / Método Estado Fecha de creación Fecha de aprobación…" at bounding box center [808, 452] width 1428 height 28
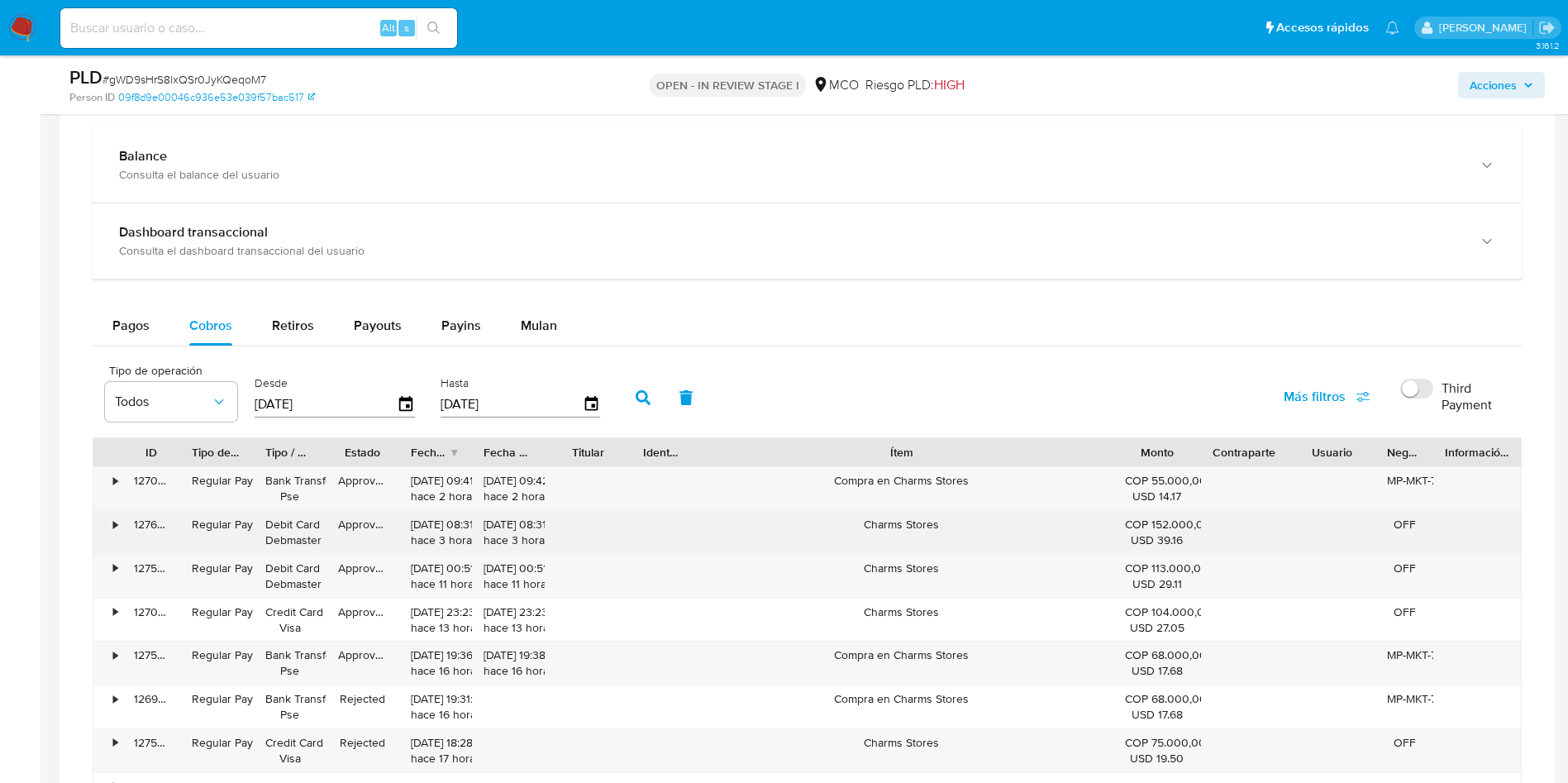
click at [876, 517] on div "Charms Stores" at bounding box center [902, 532] width 424 height 43
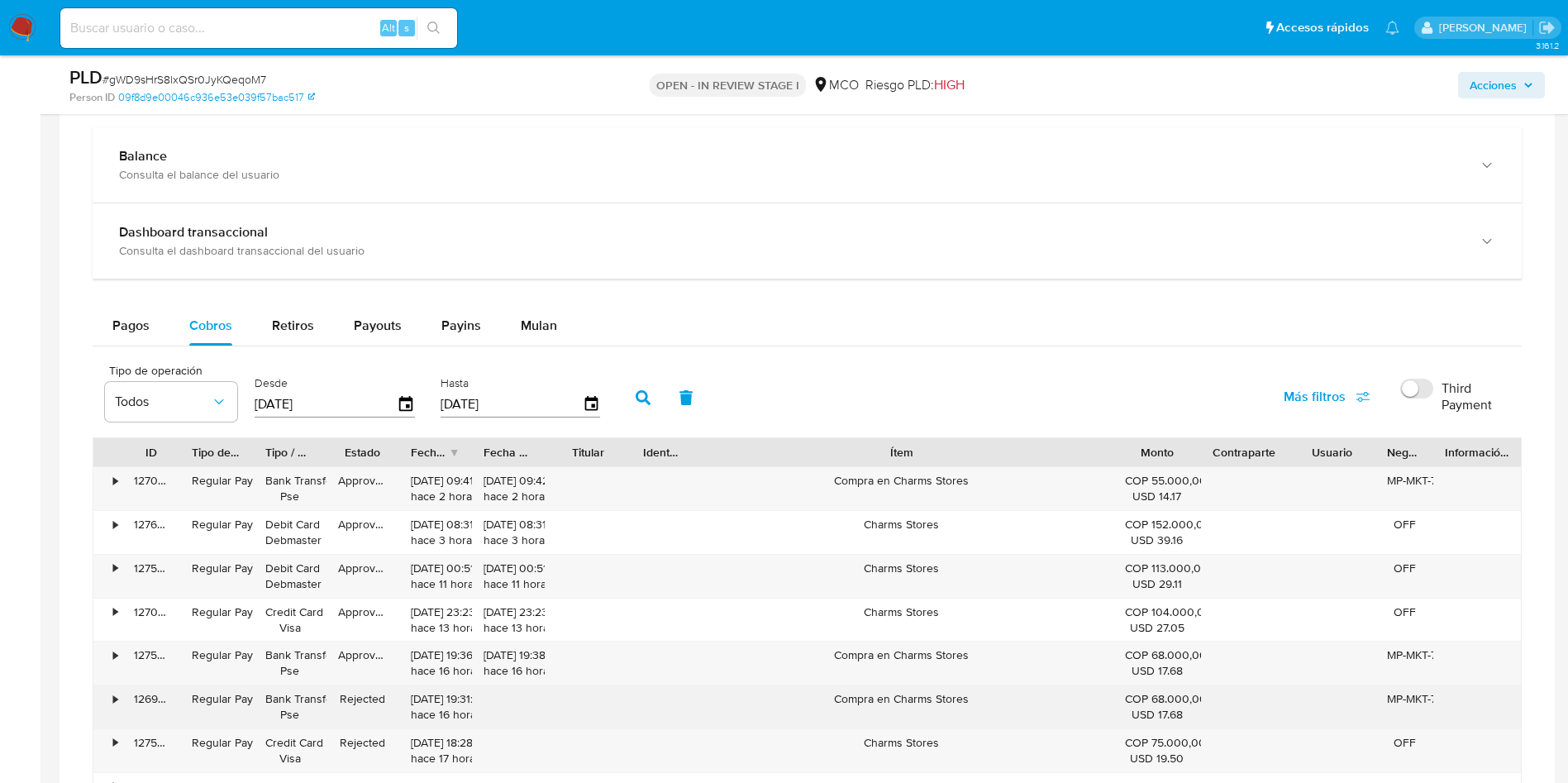
click at [905, 699] on div "Compra en Charms Stores" at bounding box center [902, 707] width 424 height 43
